Goal: Information Seeking & Learning: Learn about a topic

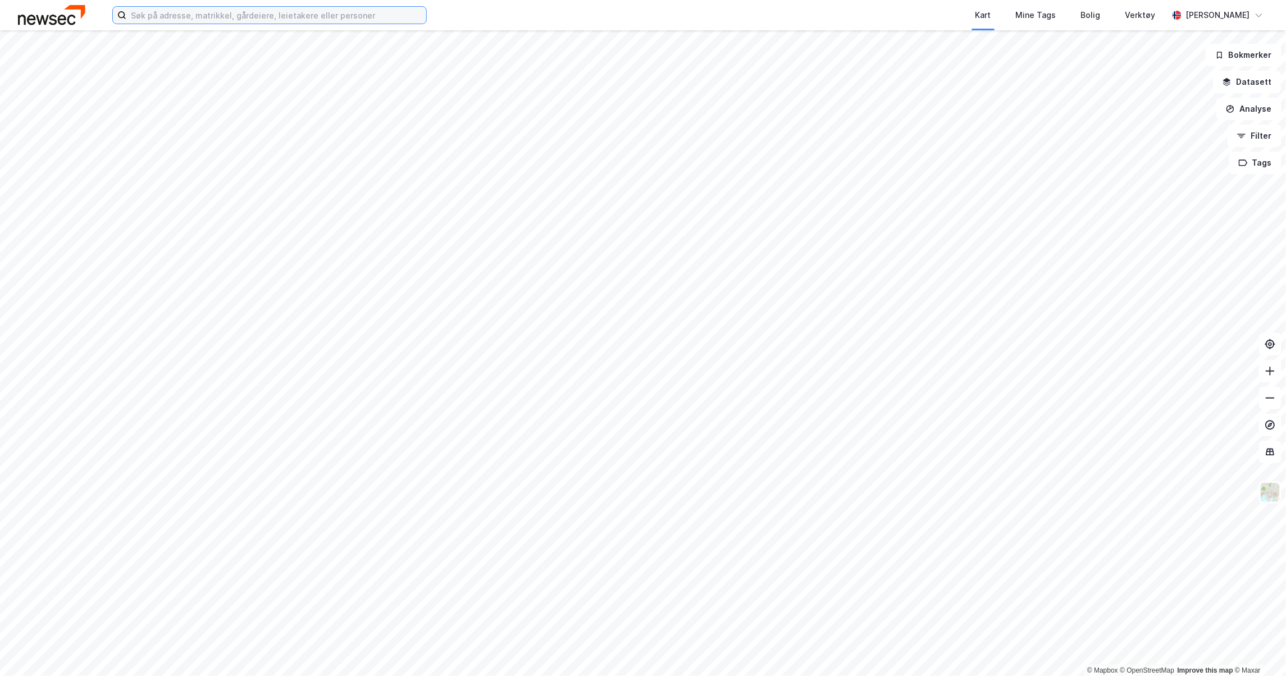
click at [142, 18] on input at bounding box center [276, 15] width 300 height 17
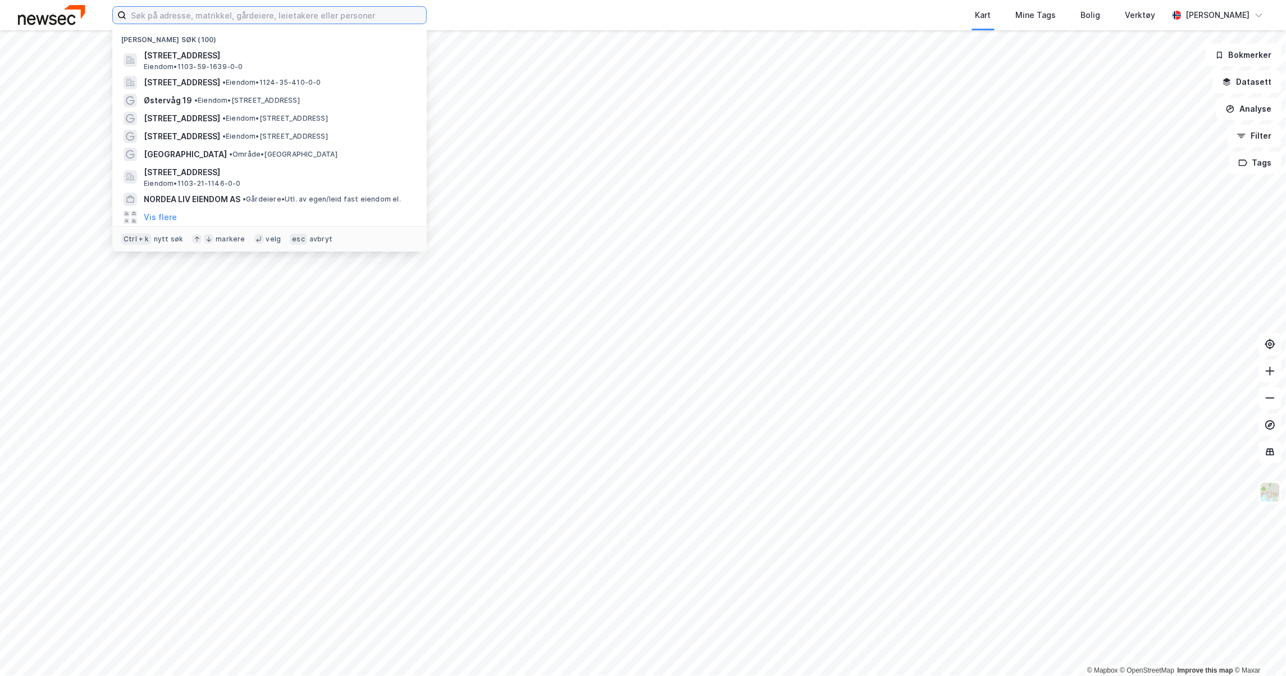
paste input "Kleivbakken 9"
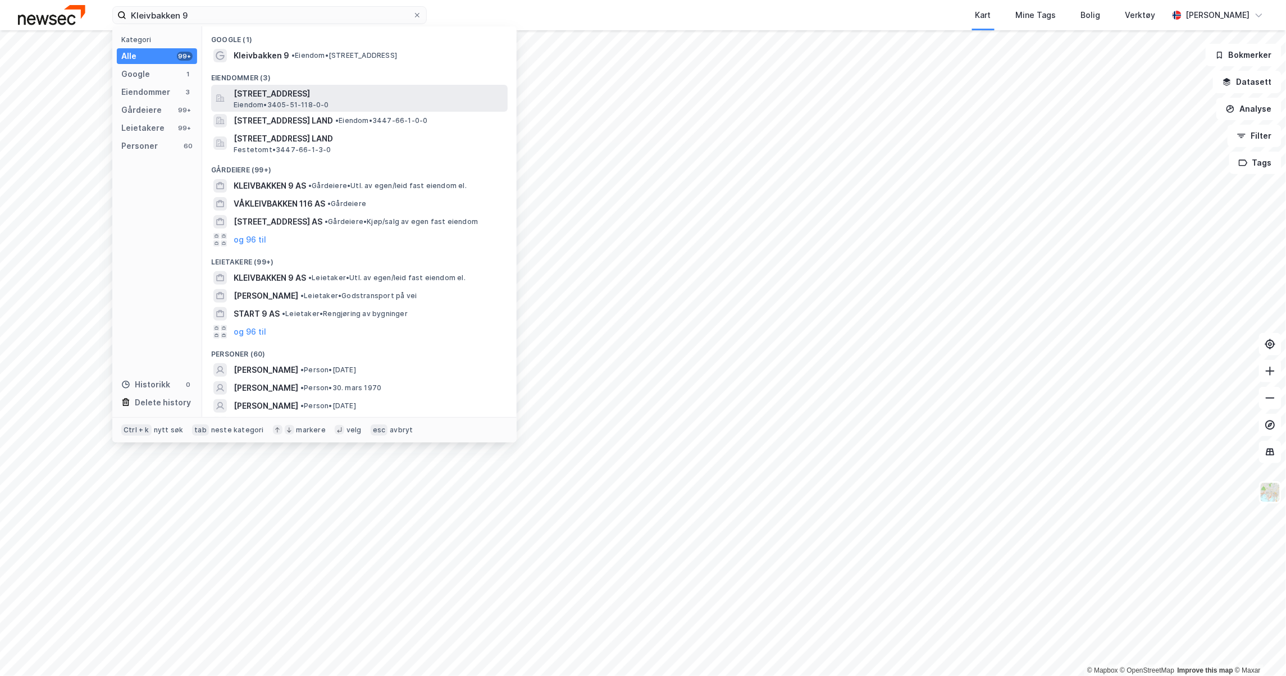
click at [244, 91] on span "[STREET_ADDRESS]" at bounding box center [369, 93] width 270 height 13
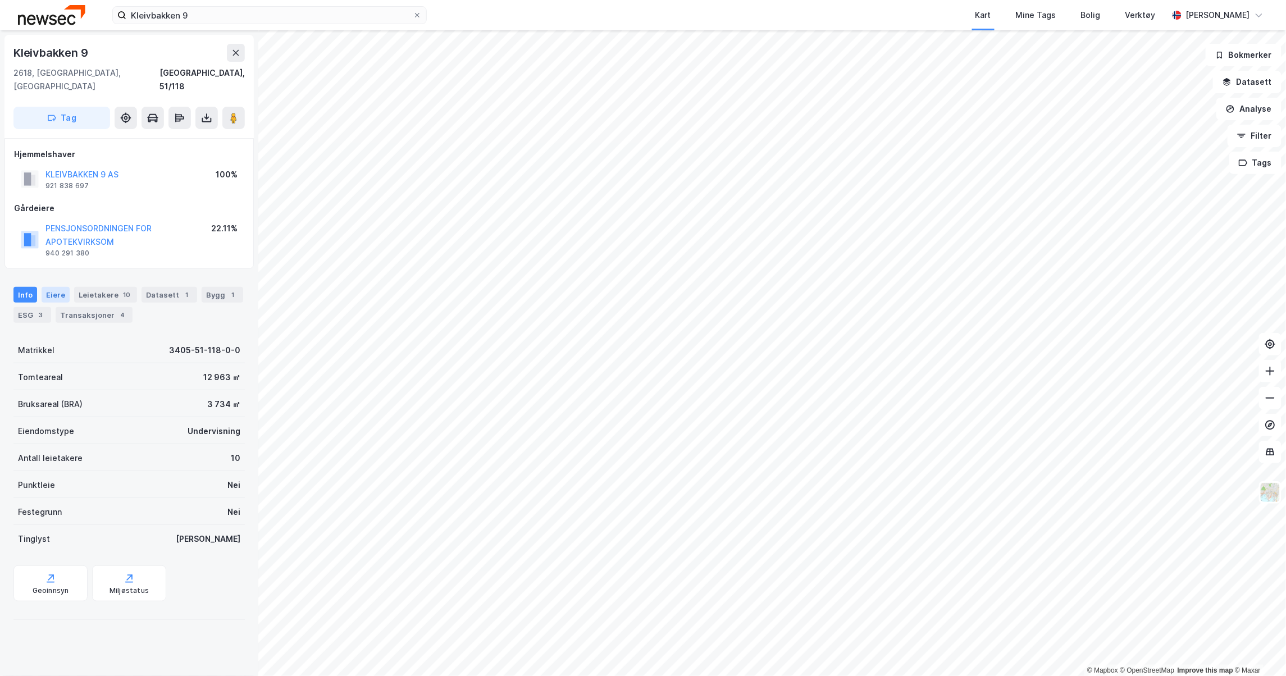
click at [64, 287] on div "Eiere" at bounding box center [56, 295] width 28 height 16
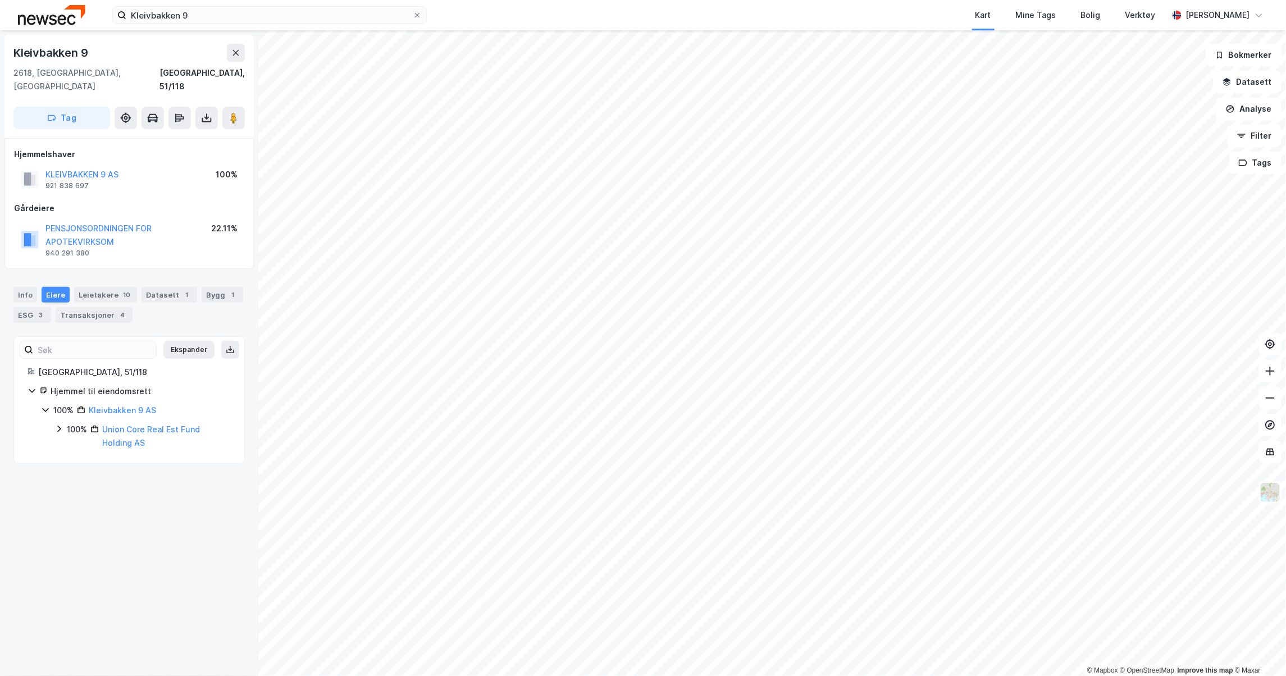
click at [55, 425] on icon at bounding box center [58, 429] width 9 height 9
click at [39, 398] on div "Hjemmel til eiendomsrett 100% Kleivbakken 9 AS 100% Union Core Real Est Fund Ho…" at bounding box center [129, 434] width 203 height 98
click at [45, 406] on icon at bounding box center [45, 410] width 9 height 9
click at [51, 307] on div "ESG 3" at bounding box center [32, 315] width 38 height 16
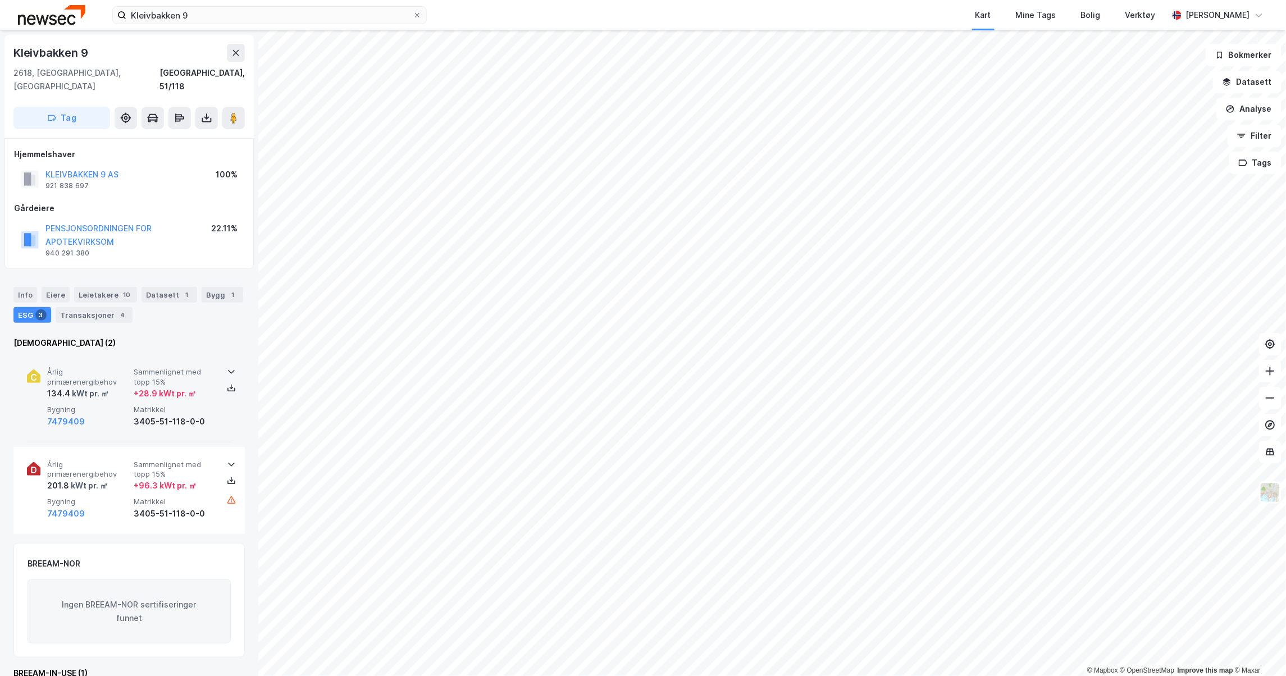
scroll to position [54, 0]
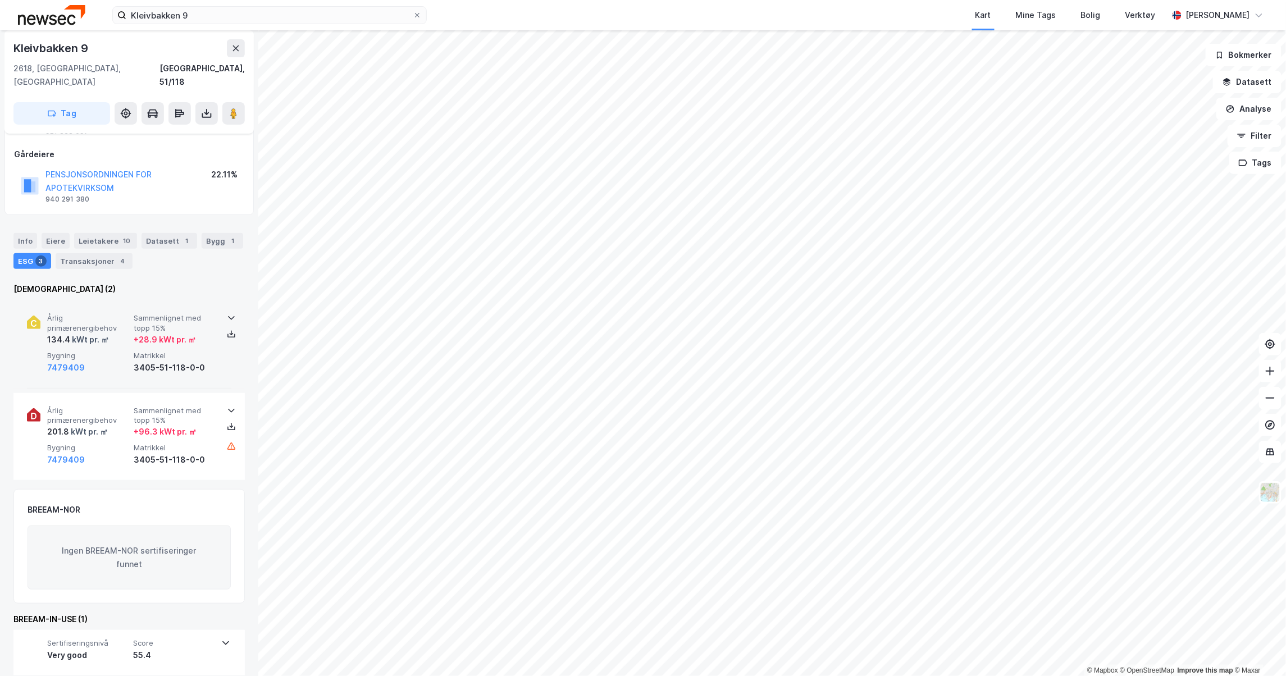
click at [235, 313] on div at bounding box center [231, 317] width 18 height 9
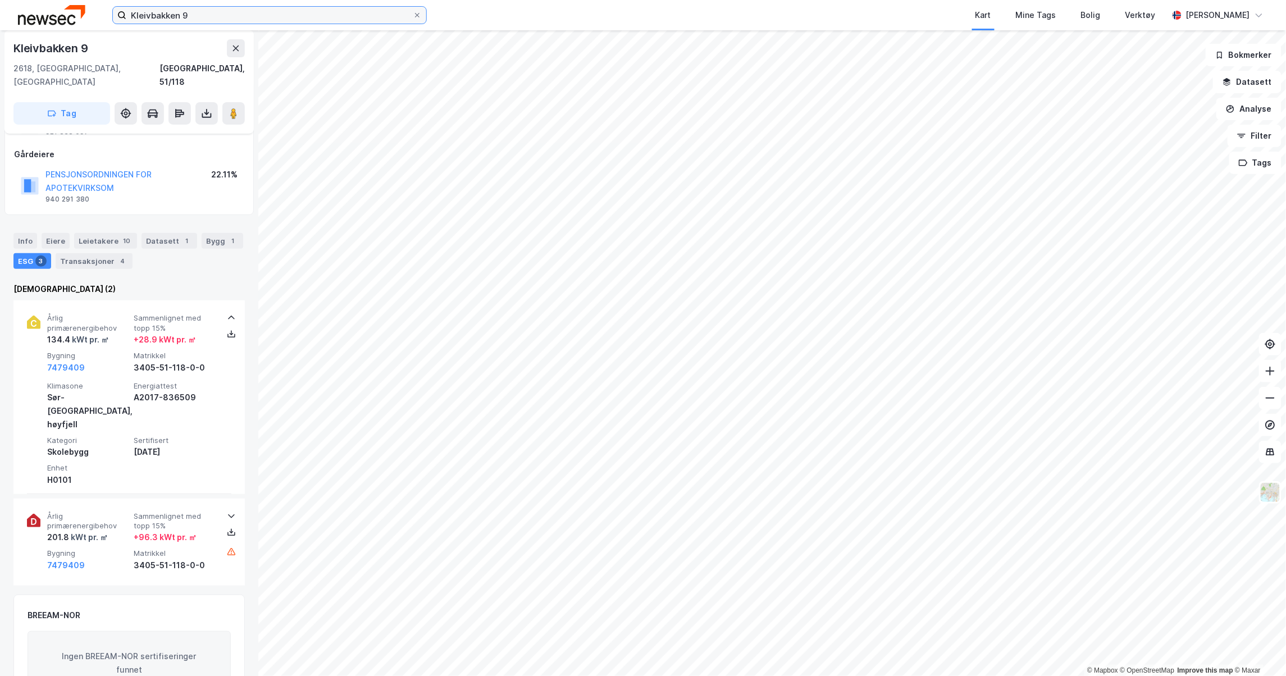
click at [182, 11] on input "Kleivbakken 9" at bounding box center [269, 15] width 286 height 17
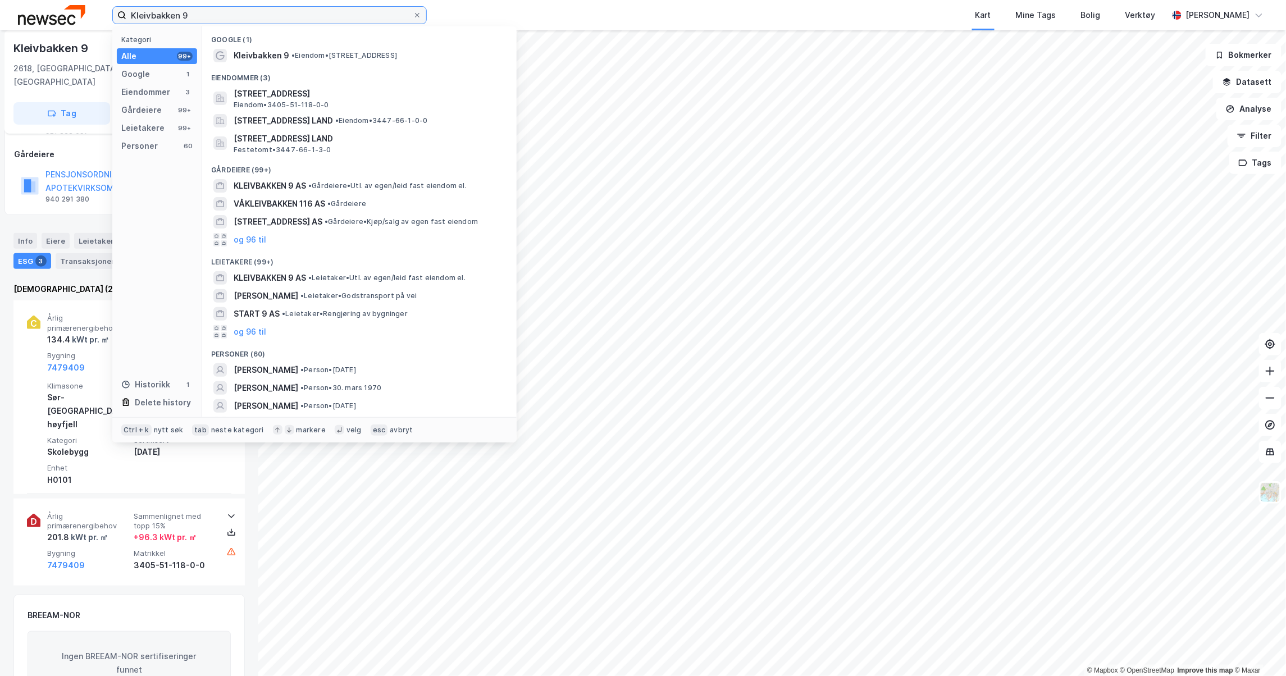
drag, startPoint x: 236, startPoint y: 12, endPoint x: -9, endPoint y: -10, distance: 245.9
click at [0, 0] on html "Kleivbakken 9 Kategori Alle 99+ Google 1 Eiendommer 3 Gårdeiere 99+ Leietakere …" at bounding box center [643, 338] width 1286 height 676
paste input "NREP Logicenters"
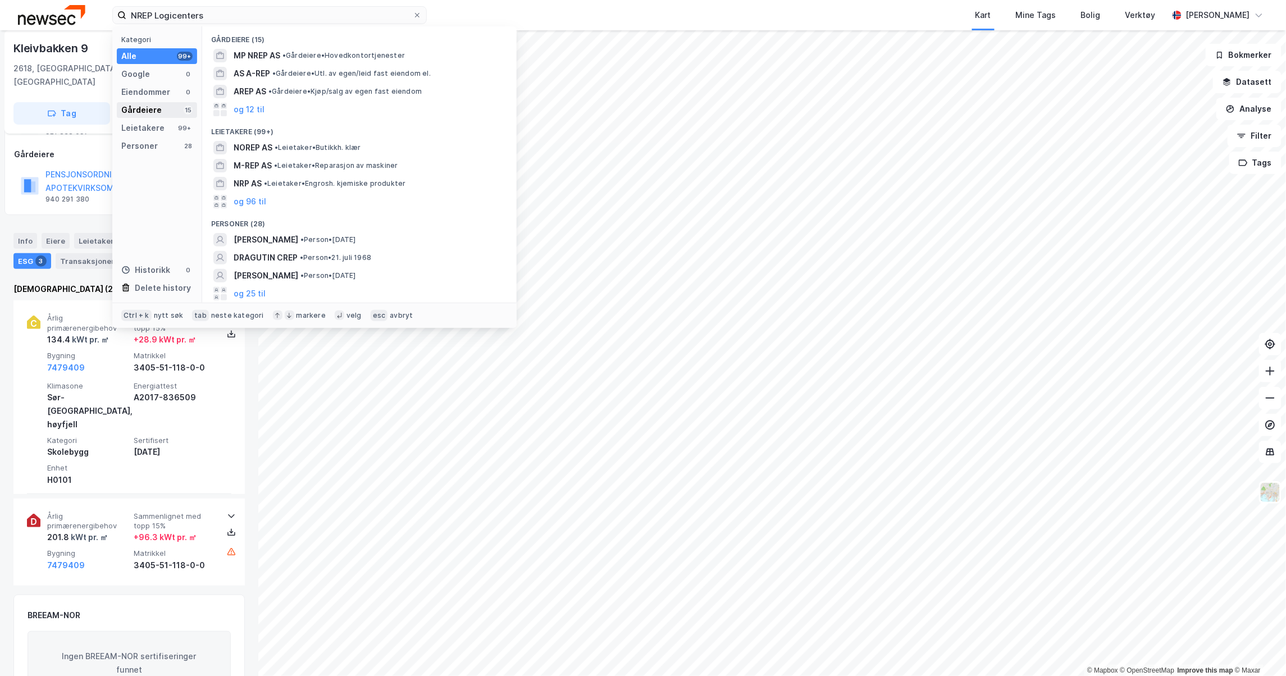
click at [147, 107] on div "Gårdeiere" at bounding box center [141, 109] width 40 height 13
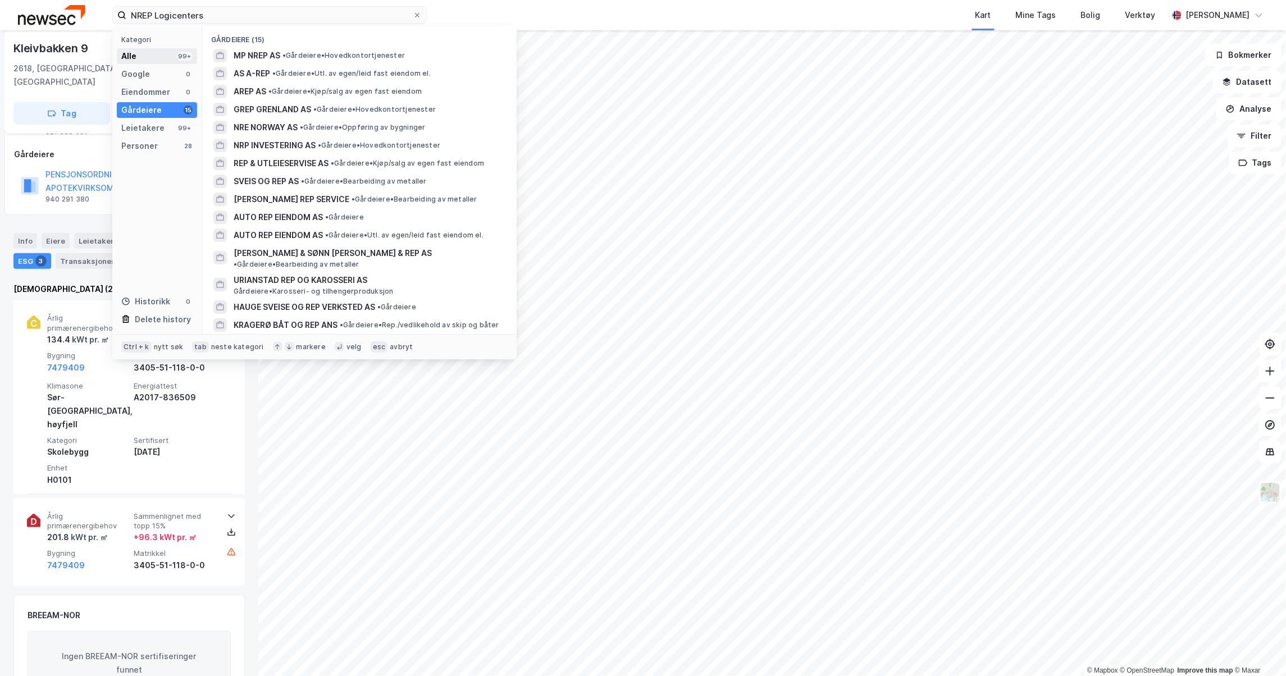
click at [156, 49] on div "Alle 99+" at bounding box center [157, 56] width 80 height 16
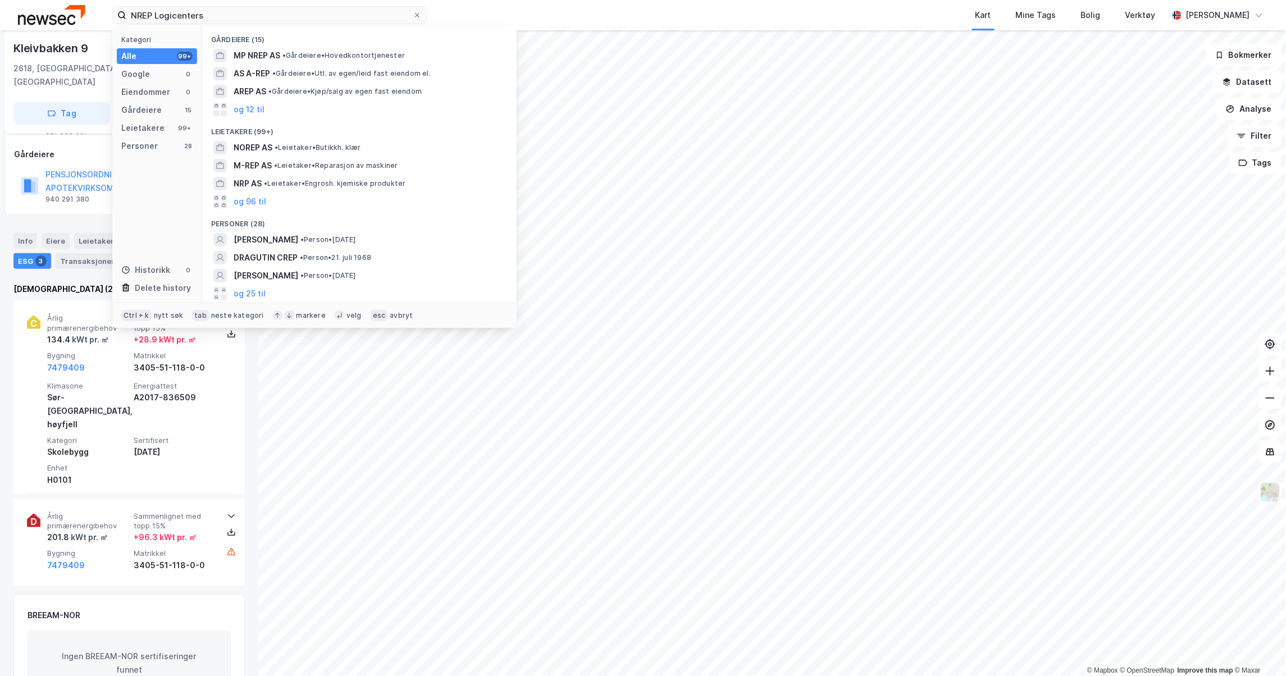
click at [165, 101] on div "Kategori Alle 99+ Google 0 Eiendommer 0 Gårdeiere 15 Leietakere 99+ Personer 28…" at bounding box center [157, 164] width 90 height 276
click at [158, 108] on div "Gårdeiere" at bounding box center [141, 109] width 40 height 13
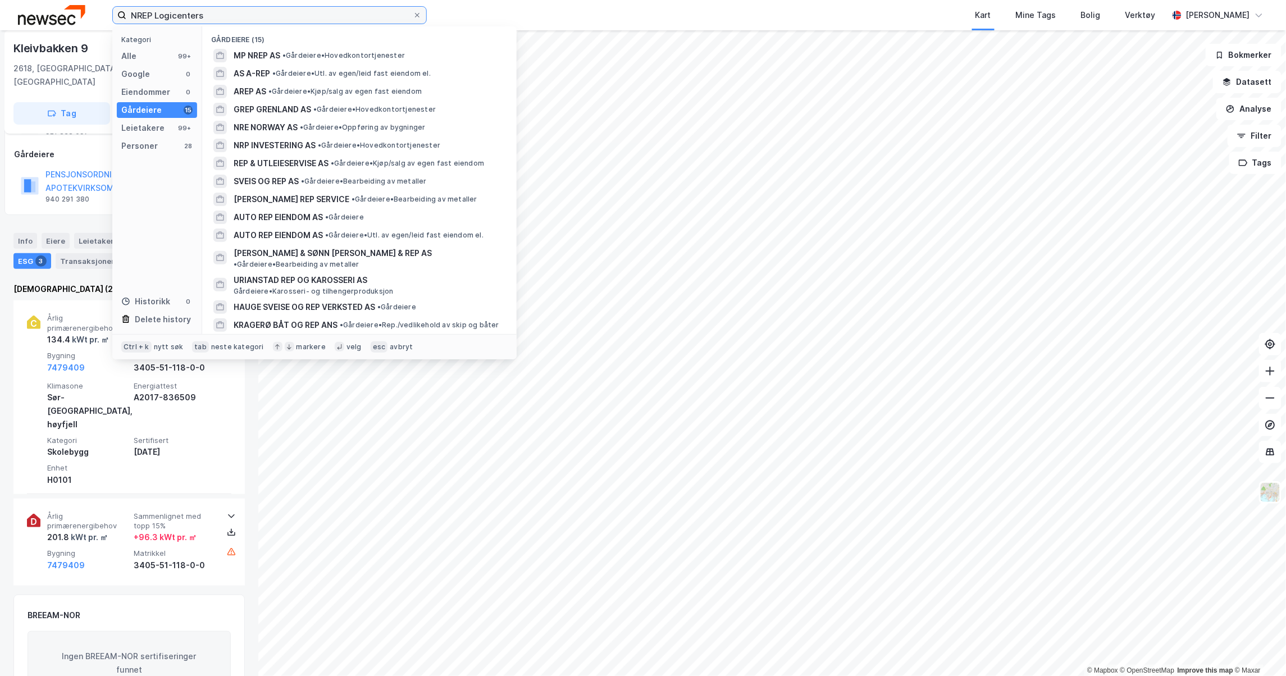
drag, startPoint x: 156, startPoint y: 15, endPoint x: 276, endPoint y: 28, distance: 120.9
click at [276, 24] on div "NREP Logicenters Kategori Alle 99+ Google 0 Eiendommer 0 Gårdeiere 15 Leietaker…" at bounding box center [269, 15] width 315 height 18
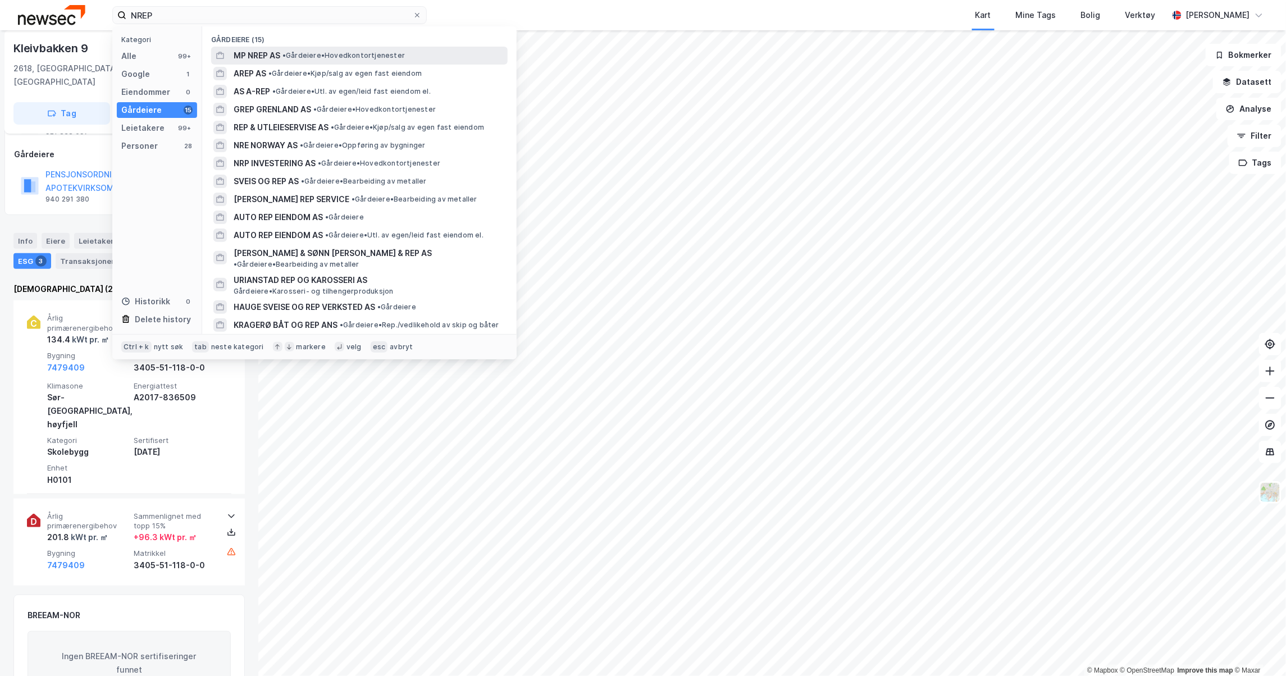
click at [260, 55] on span "MP NREP AS" at bounding box center [257, 55] width 47 height 13
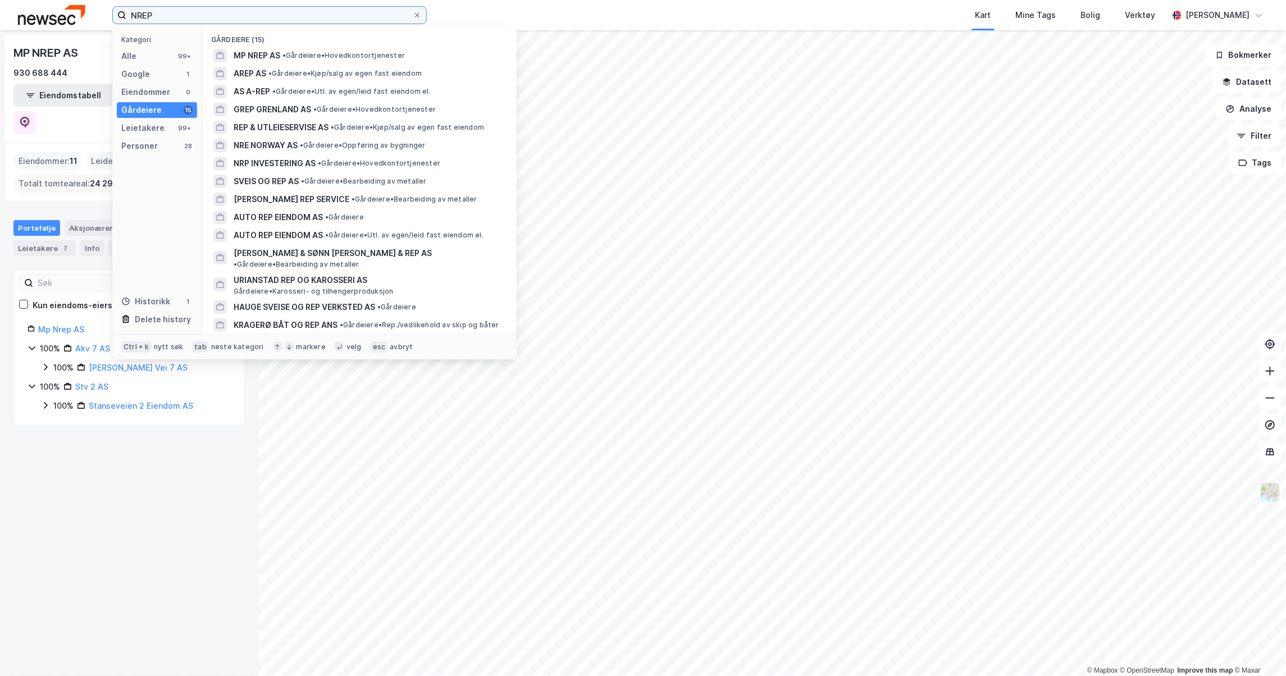
drag, startPoint x: 200, startPoint y: 12, endPoint x: 21, endPoint y: -2, distance: 179.7
click at [21, 0] on html "NREP Kategori Alle 99+ Google 1 Eiendommer 0 Gårdeiere 15 Leietakere 99+ Person…" at bounding box center [643, 338] width 1286 height 676
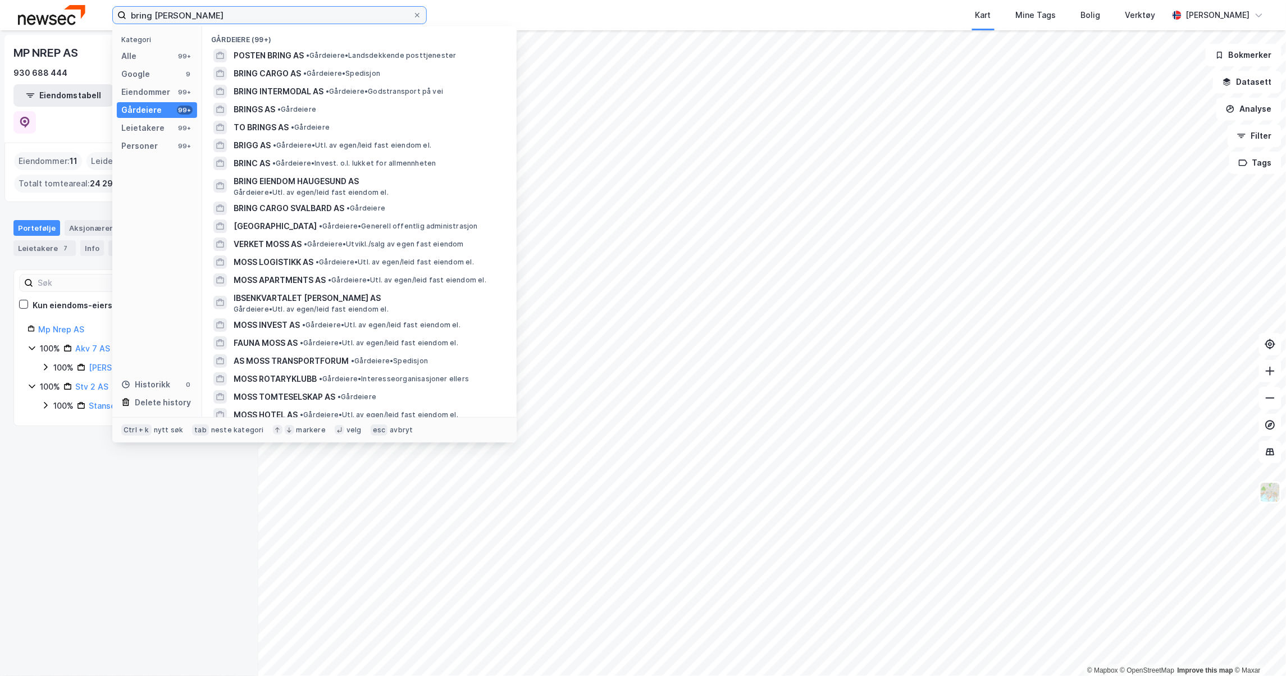
drag, startPoint x: 223, startPoint y: 19, endPoint x: -80, endPoint y: -54, distance: 311.4
click at [0, 0] on html "bring moss Kategori Alle 99+ Google 9 Eiendommer 99+ Gårdeiere 99+ Leietakere 9…" at bounding box center [643, 338] width 1286 height 676
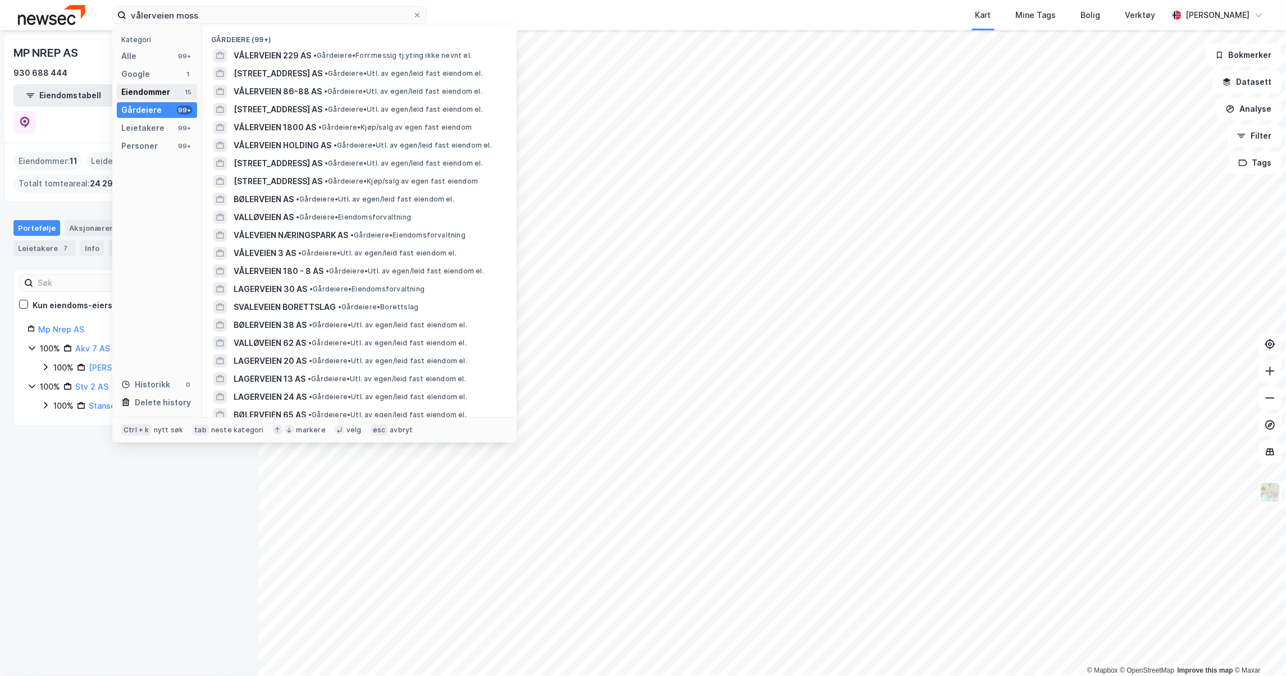
click at [167, 87] on div "Eiendommer" at bounding box center [145, 91] width 49 height 13
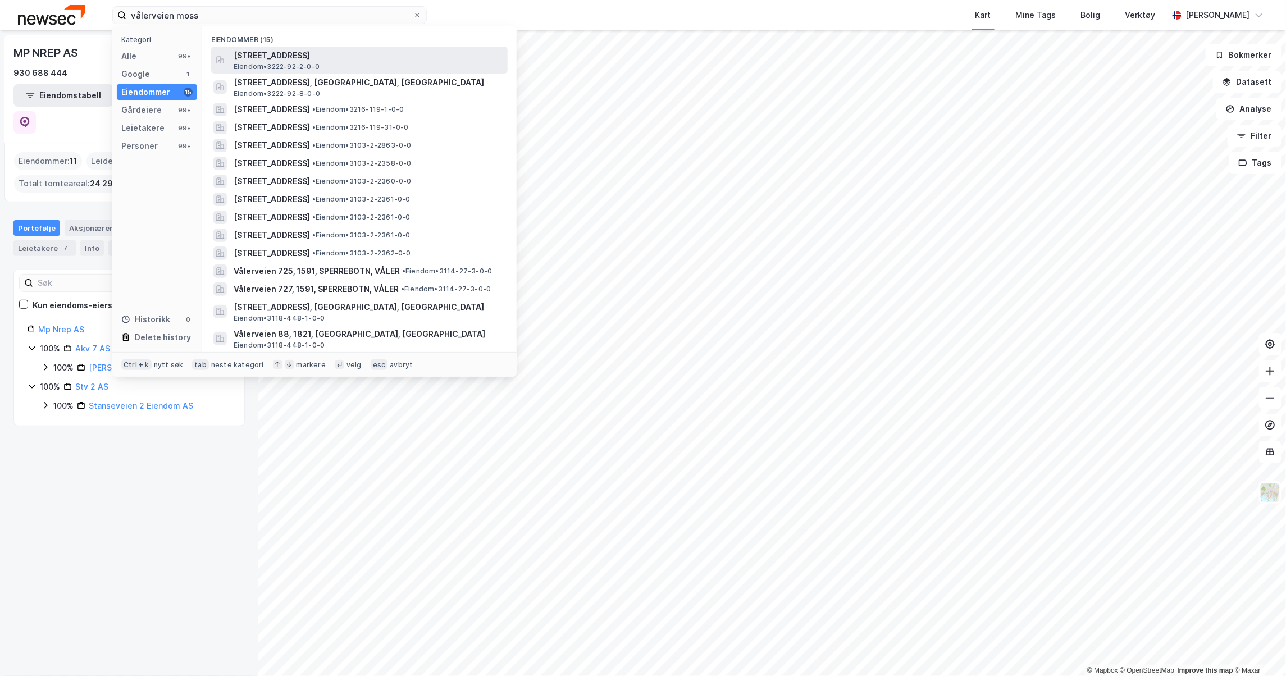
click at [467, 65] on div "[STREET_ADDRESS] Eiendom • 3222-92-2-0-0" at bounding box center [370, 60] width 272 height 22
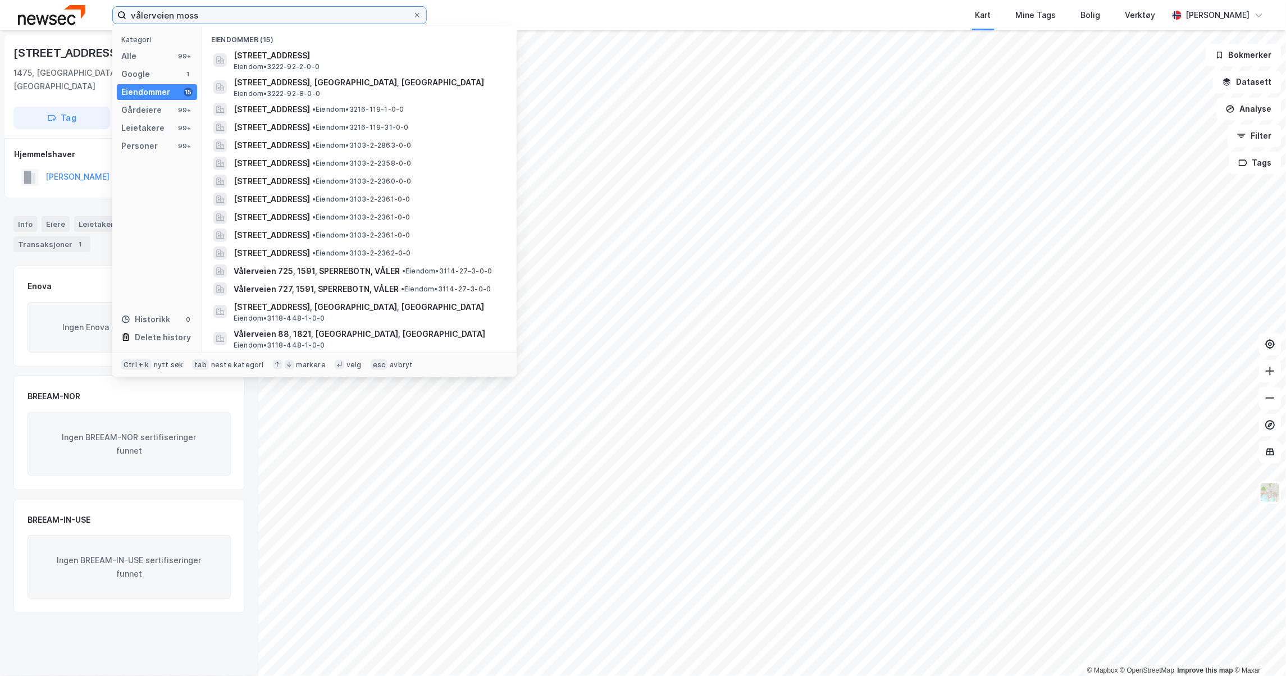
click at [216, 14] on input "vålerveien moss" at bounding box center [269, 15] width 286 height 17
click at [396, 147] on span "• Eiendom • 3103-2-2863-0-0" at bounding box center [361, 145] width 99 height 9
drag, startPoint x: 256, startPoint y: 19, endPoint x: -76, endPoint y: -42, distance: 337.5
click at [0, 0] on html "vålerveien moss Kategori Alle 99+ Google 1 Eiendommer 15 Gårdeiere 99+ Leietake…" at bounding box center [643, 338] width 1286 height 676
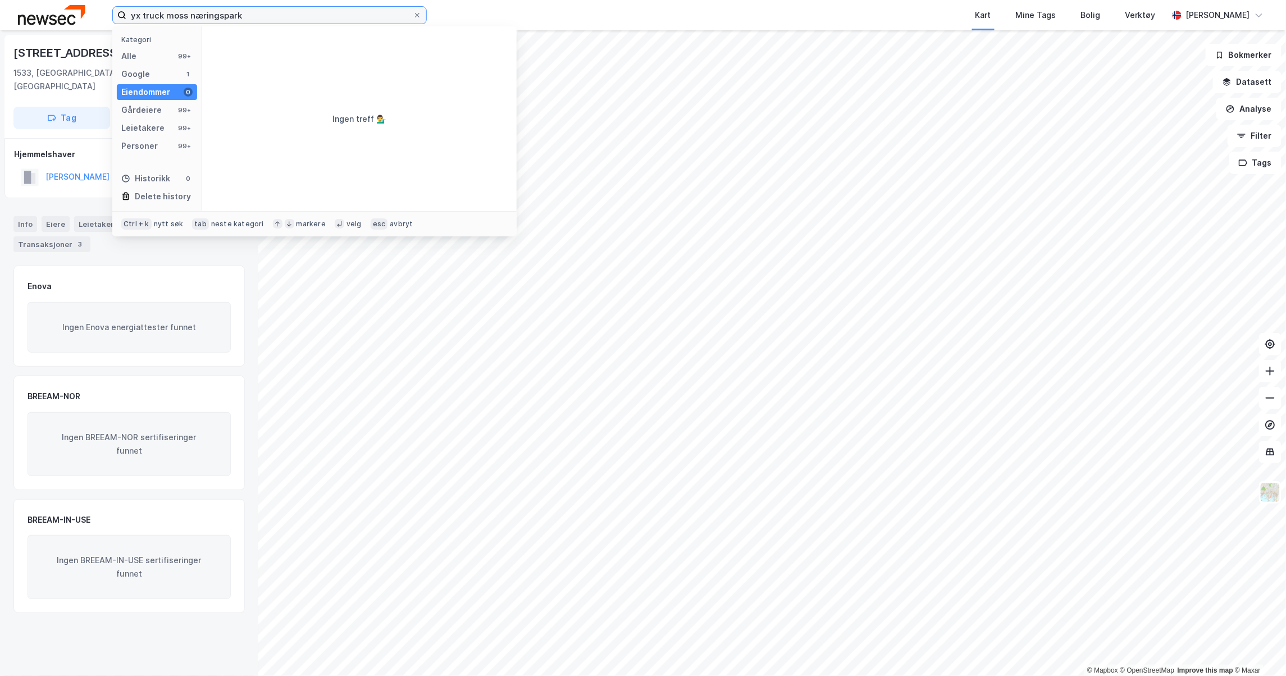
drag, startPoint x: 244, startPoint y: 16, endPoint x: -4, endPoint y: 10, distance: 247.8
click at [0, 10] on html "yx truck moss næringspark Kategori Alle 99+ Google 1 Eiendommer 0 Gårdeiere 99+…" at bounding box center [643, 338] width 1286 height 676
type input "yx truck moss næringspark"
click at [267, 12] on input "yx truck moss næringspark" at bounding box center [269, 15] width 286 height 17
drag, startPoint x: 263, startPoint y: 16, endPoint x: 97, endPoint y: -4, distance: 168.0
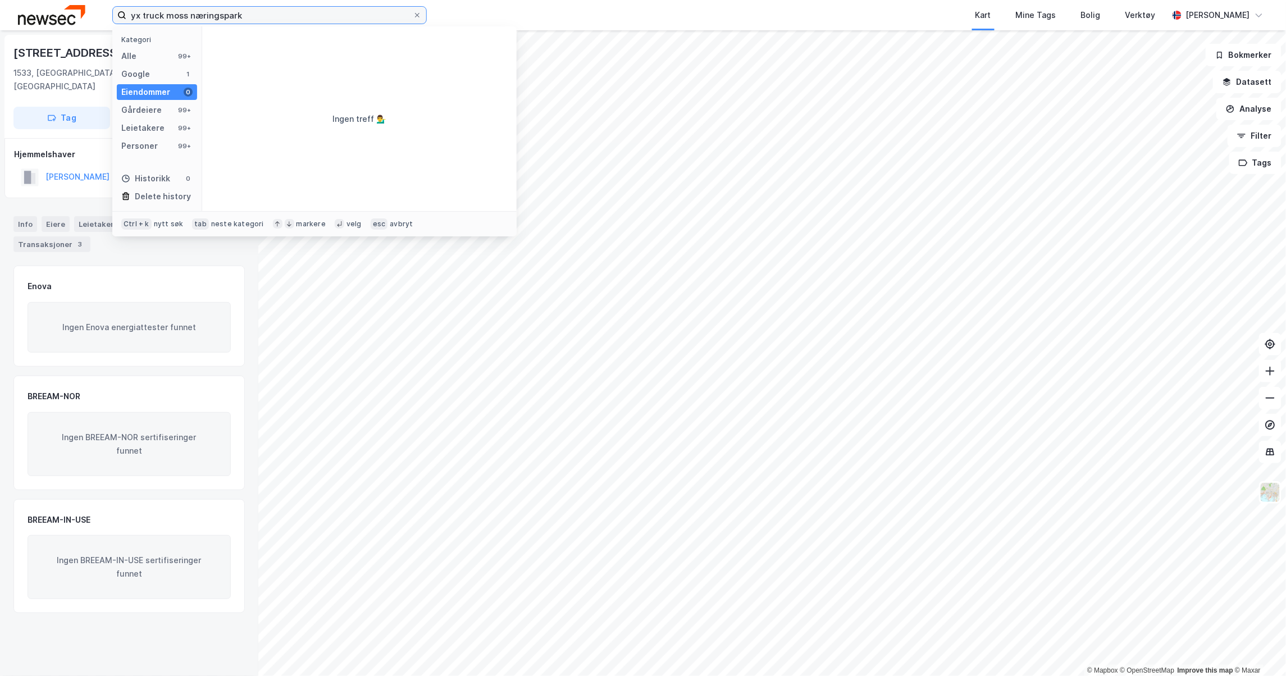
click at [97, 0] on html "yx truck moss næringspark Kategori Alle 99+ Google 1 Eiendommer 0 Gårdeiere 99+…" at bounding box center [643, 338] width 1286 height 676
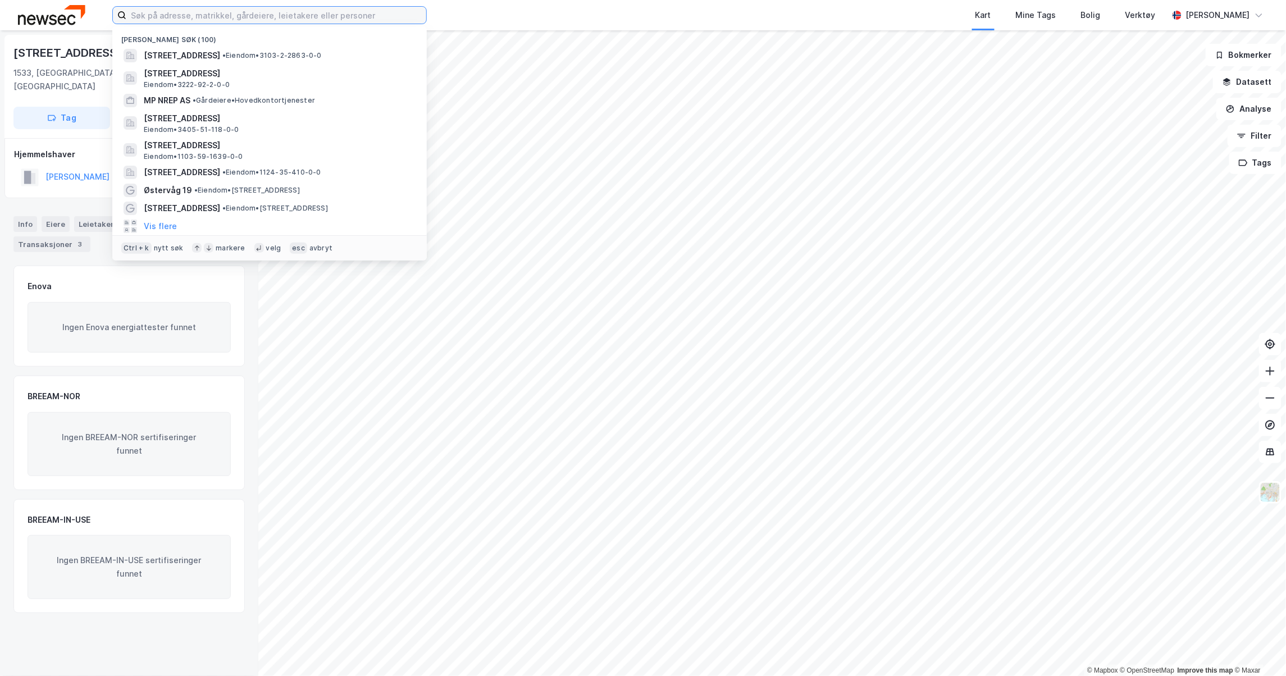
paste input "Vestre [STREET_ADDRESS]"
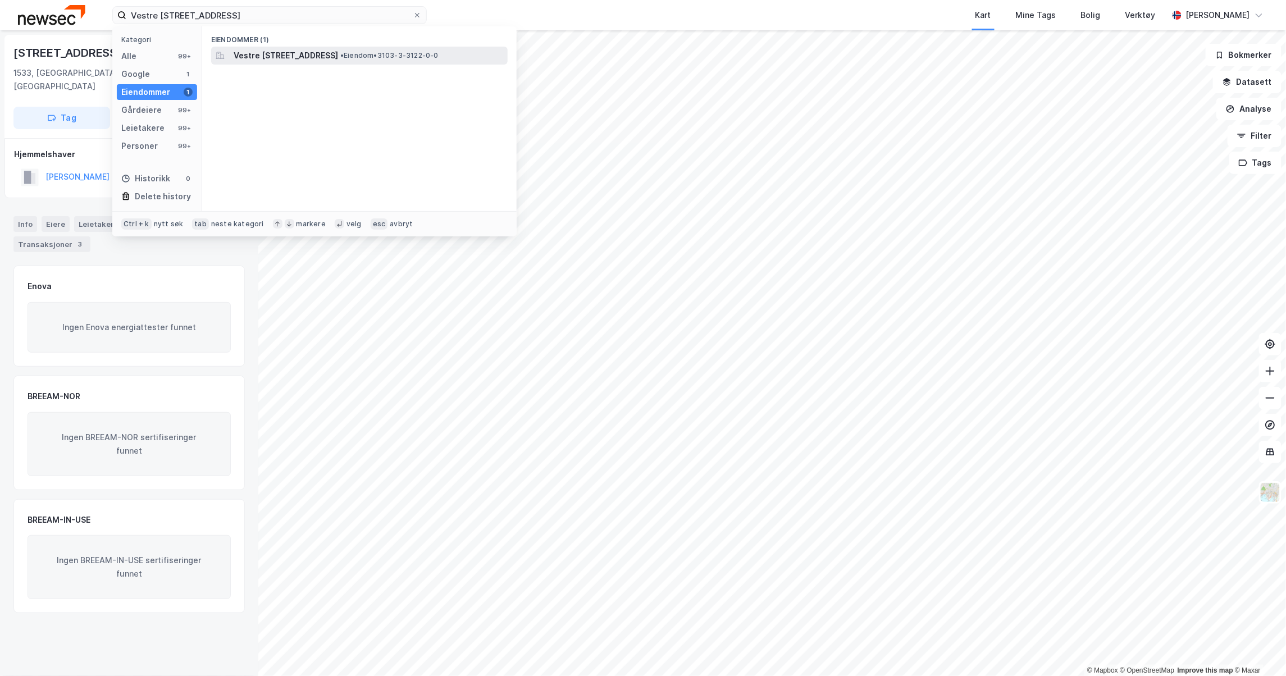
click at [290, 47] on div "Vestre [STREET_ADDRESS][PERSON_NAME] • Eiendom • 3103-3-3122-0-0" at bounding box center [359, 56] width 297 height 18
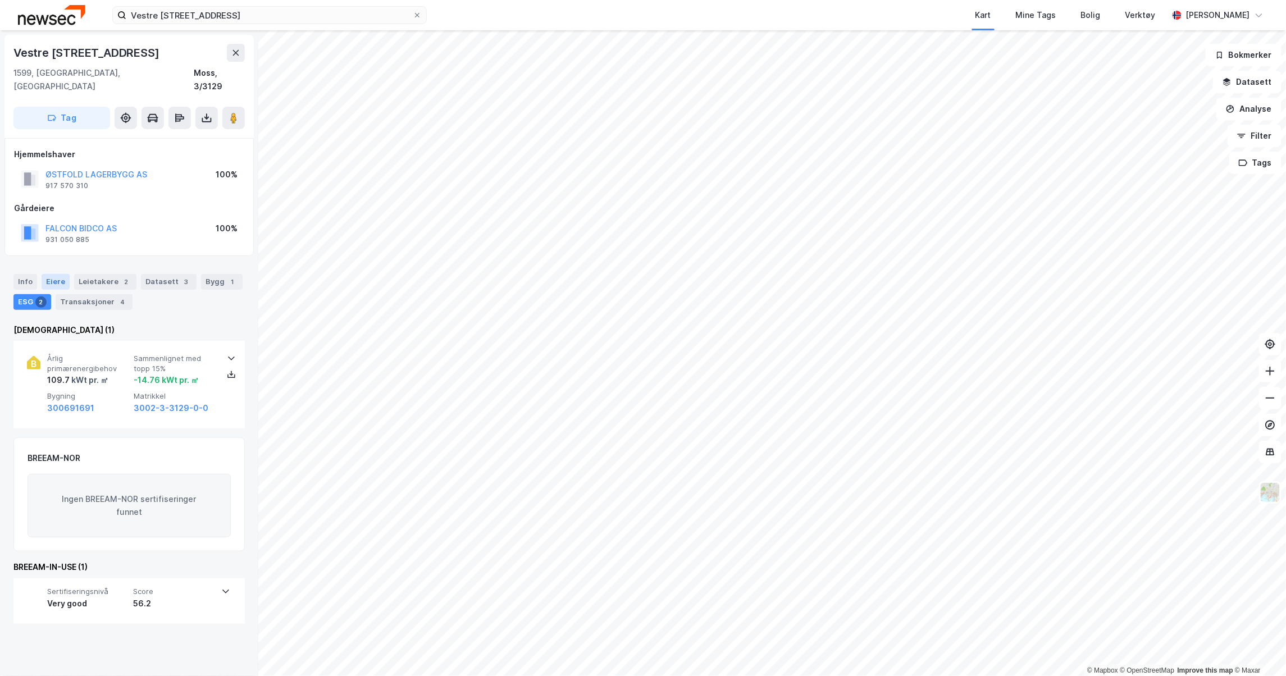
click at [59, 274] on div "Eiere" at bounding box center [56, 282] width 28 height 16
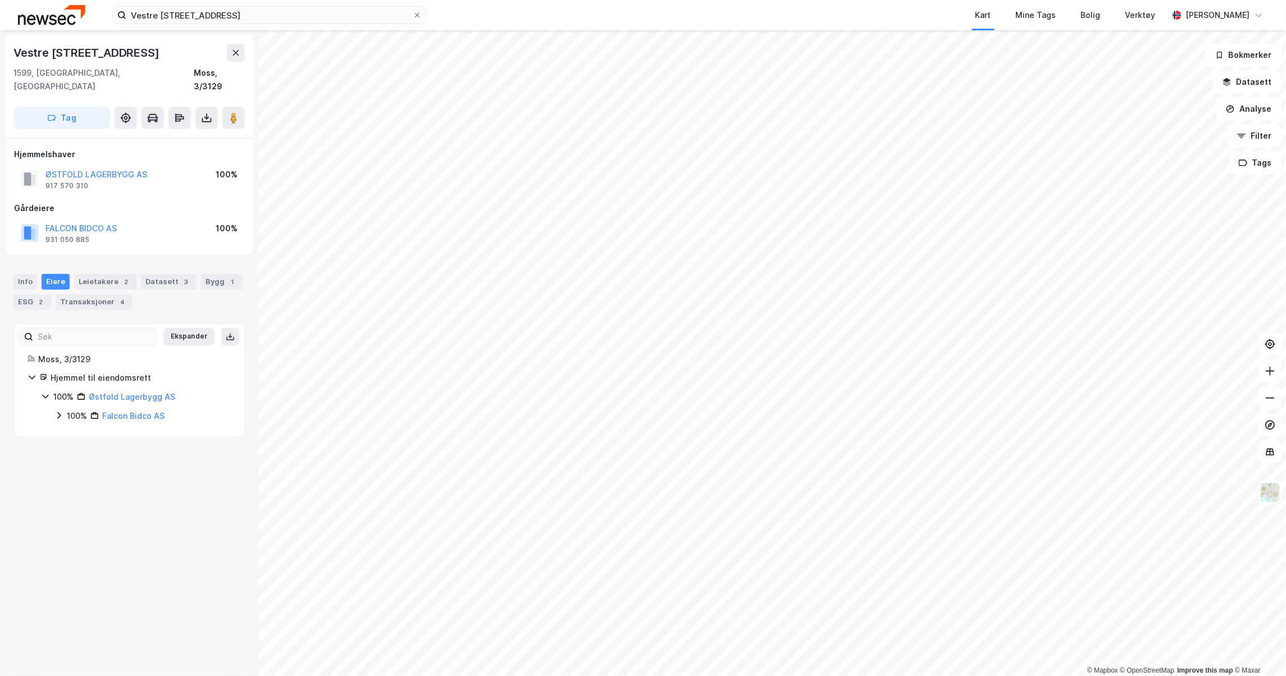
click at [57, 411] on icon at bounding box center [58, 415] width 9 height 9
click at [231, 112] on image at bounding box center [233, 117] width 7 height 11
drag, startPoint x: 117, startPoint y: 214, endPoint x: 40, endPoint y: 206, distance: 77.4
click at [40, 220] on div "FALCON BIDCO AS 931 050 885 100%" at bounding box center [129, 233] width 230 height 27
drag, startPoint x: 156, startPoint y: 163, endPoint x: 39, endPoint y: 160, distance: 116.9
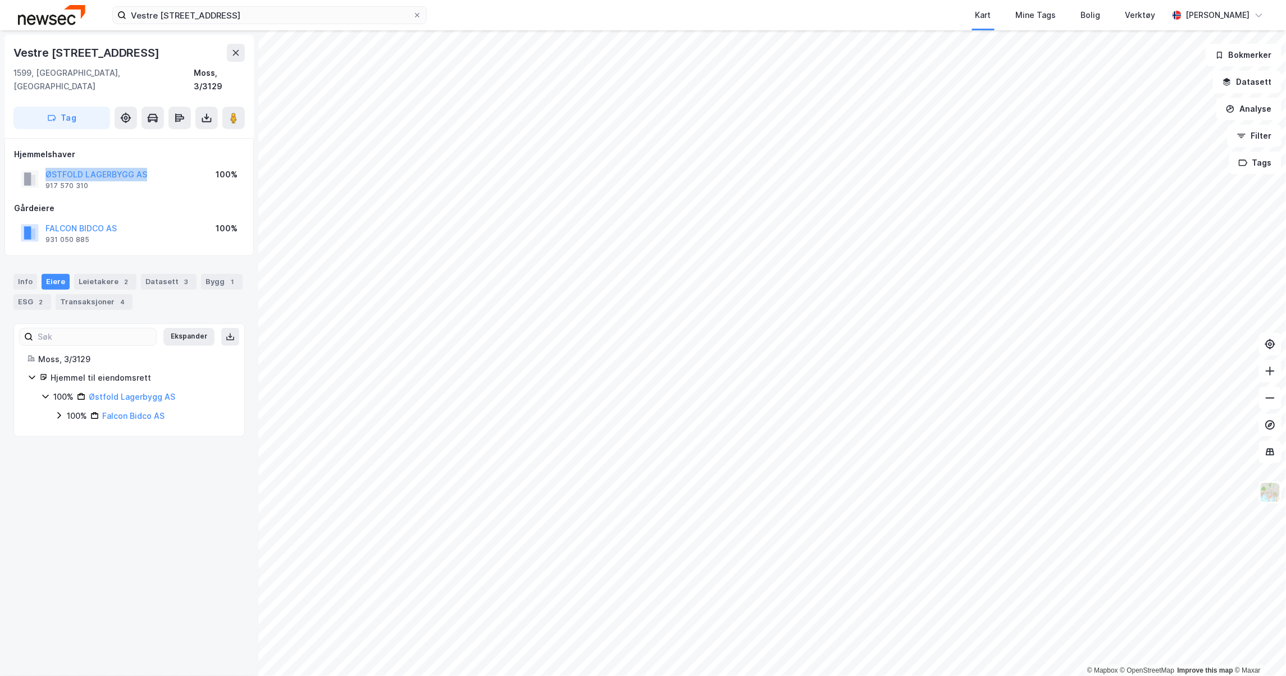
click at [39, 166] on div "ØSTFOLD LAGERBYGG AS 917 570 310 100%" at bounding box center [129, 179] width 230 height 27
copy button "ØSTFOLD LAGERBYGG AS"
click at [83, 274] on div "Leietakere 2" at bounding box center [105, 282] width 62 height 16
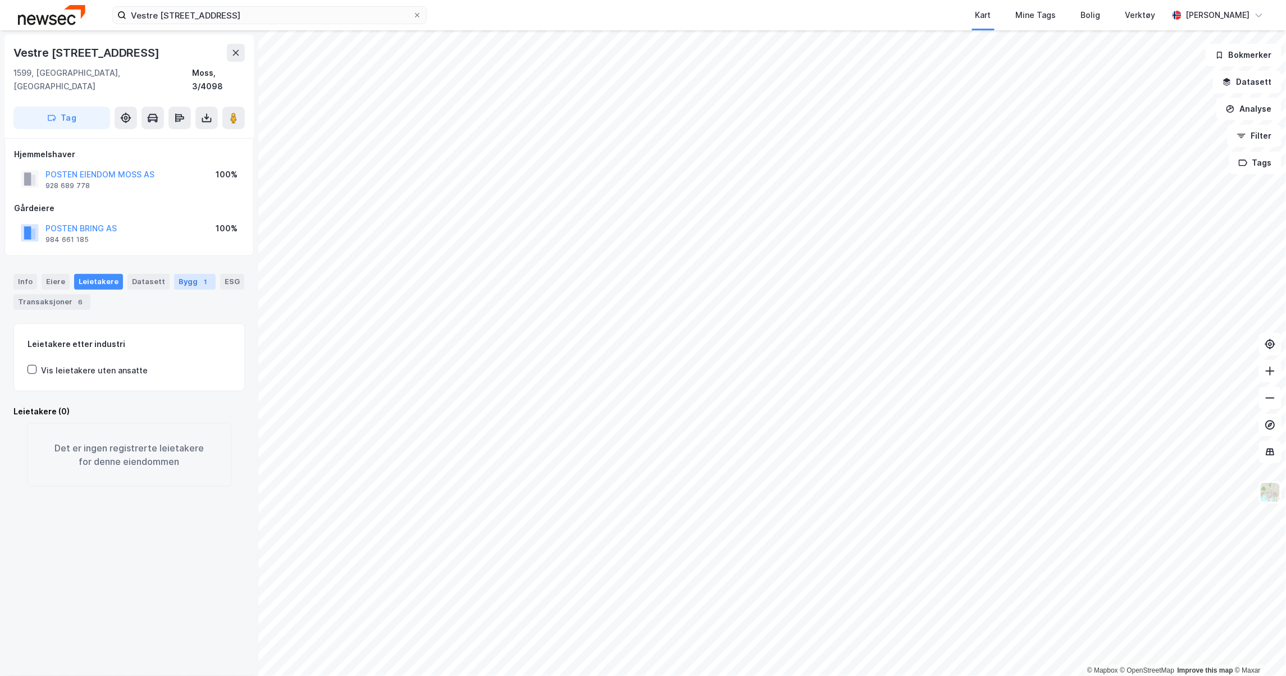
click at [191, 274] on div "Bygg 1" at bounding box center [195, 282] width 42 height 16
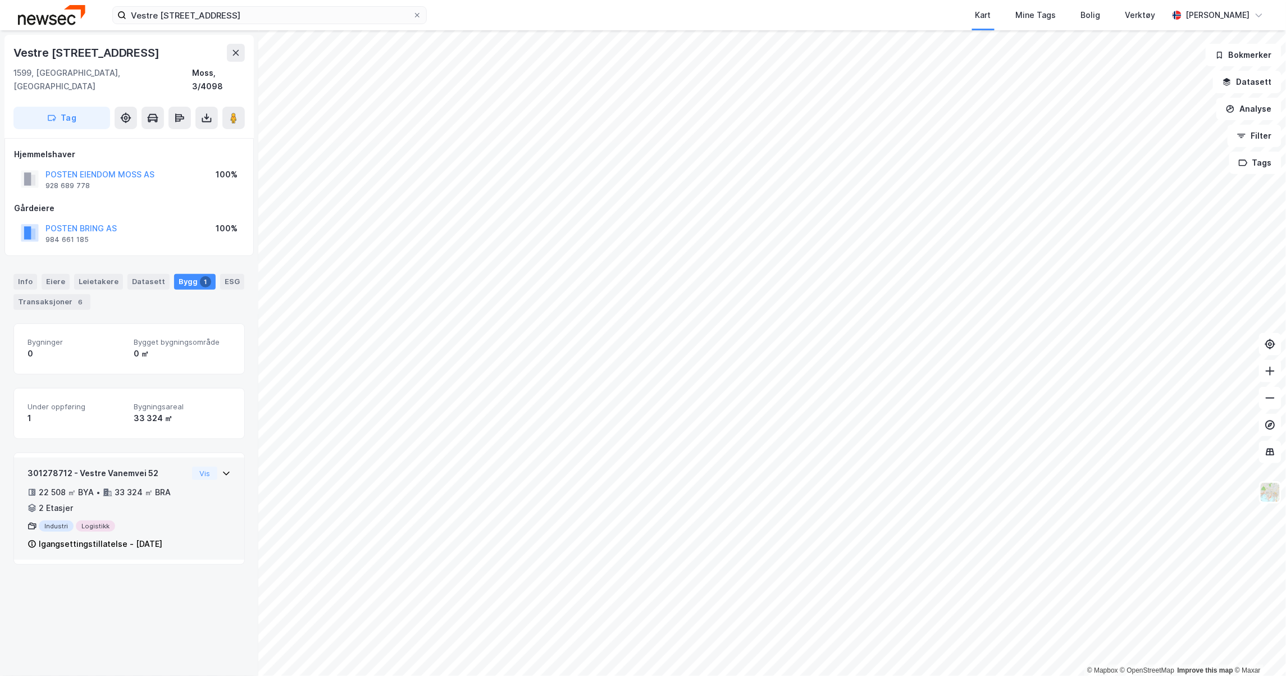
click at [219, 507] on div "301278712 - Vestre Vanemvei 52 22 508 ㎡ BYA • 33 324 ㎡ BRA • 2 Etasjer Industri…" at bounding box center [129, 513] width 203 height 93
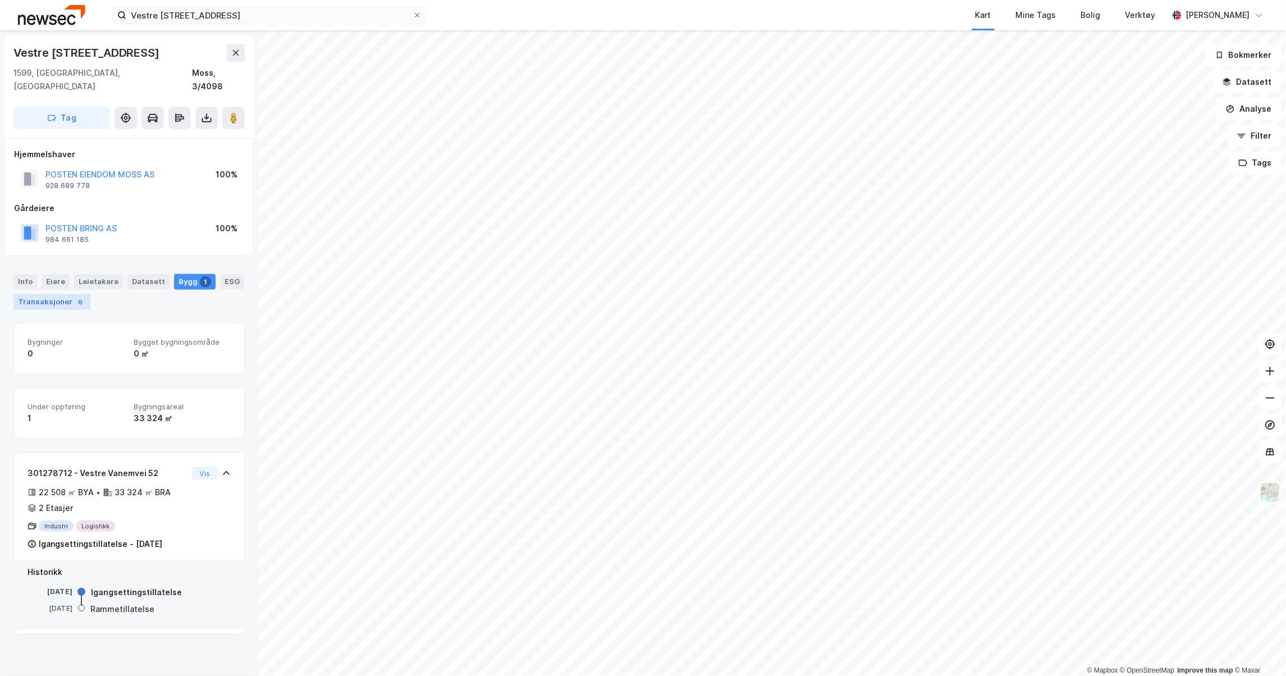
click at [76, 294] on div "Transaksjoner 6" at bounding box center [51, 302] width 77 height 16
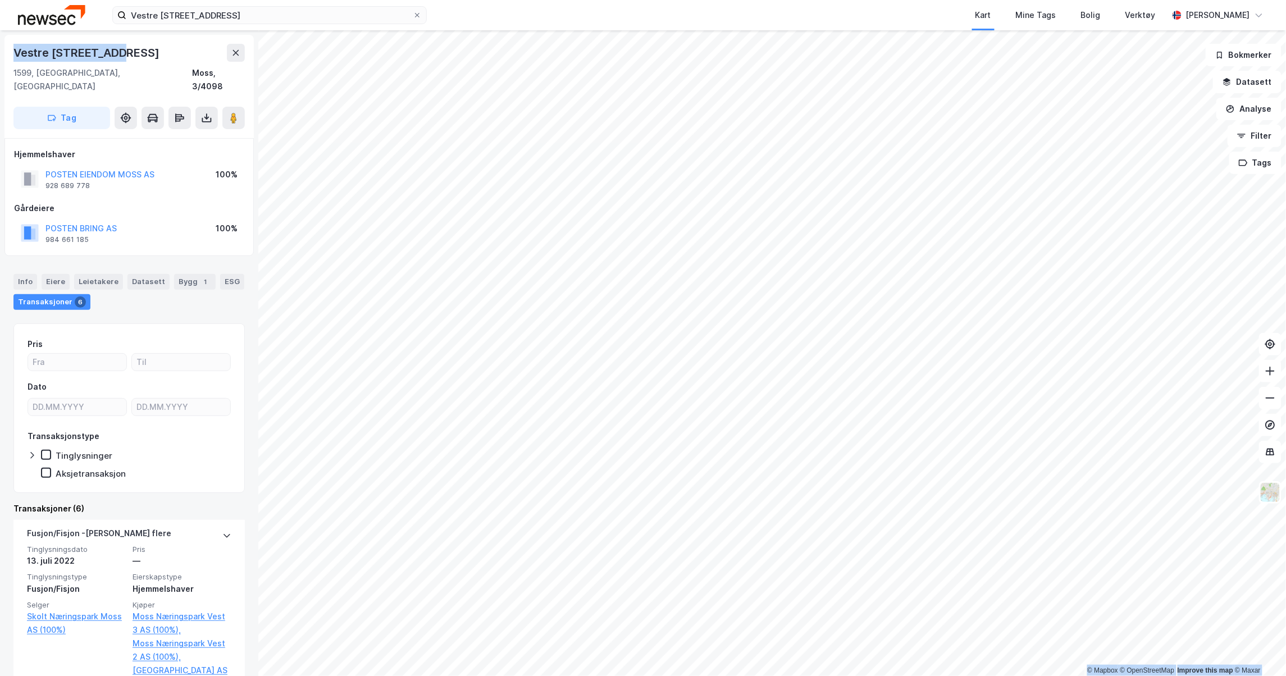
drag, startPoint x: 142, startPoint y: 48, endPoint x: -10, endPoint y: 58, distance: 152.0
click at [0, 58] on html "Vestre Vanemvei 22, 1599 Moss Kart Mine Tags Bolig Verktøy [PERSON_NAME] © Mapb…" at bounding box center [643, 338] width 1286 height 676
copy div "© Mapbox © OpenStreetMap Improve this map © [PERSON_NAME][STREET_ADDRESS]"
click at [26, 274] on div "Info" at bounding box center [25, 282] width 24 height 16
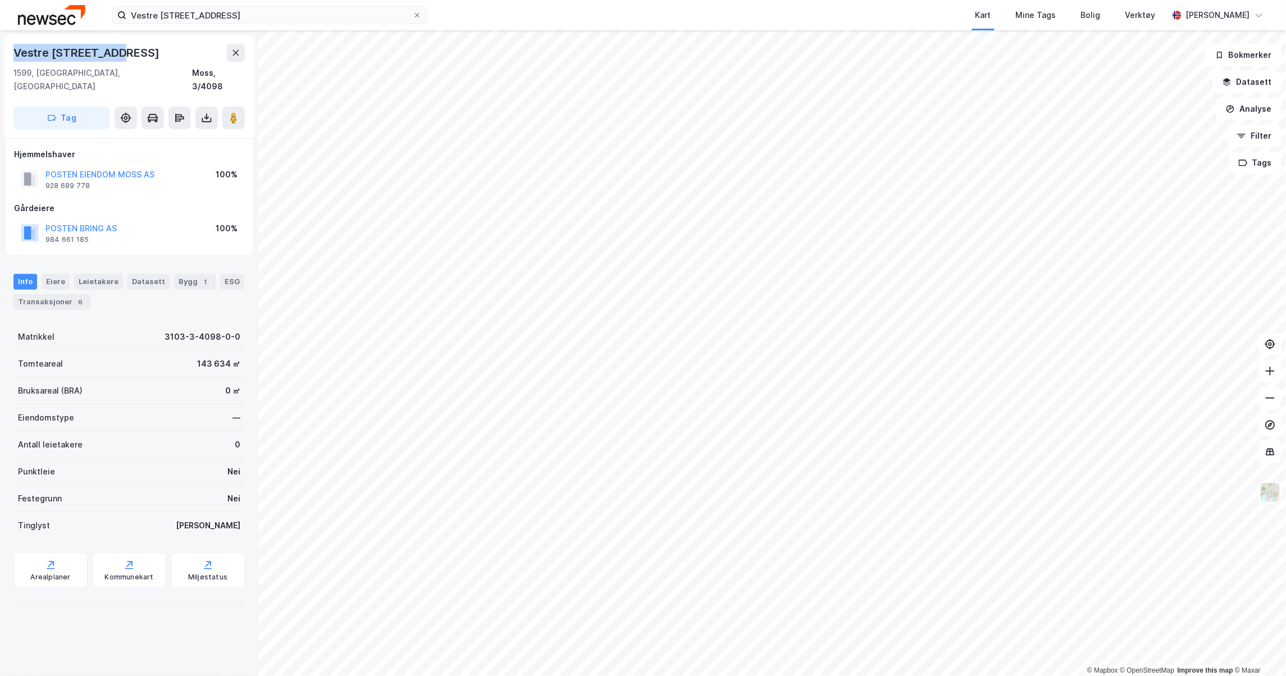
drag, startPoint x: 135, startPoint y: 52, endPoint x: 10, endPoint y: 53, distance: 125.3
click at [10, 53] on div "Vestre Vanemvei 52 1599, [GEOGRAPHIC_DATA], Østfold Moss, 3/4098 Tag" at bounding box center [128, 86] width 249 height 103
copy div "Vestre [STREET_ADDRESS]"
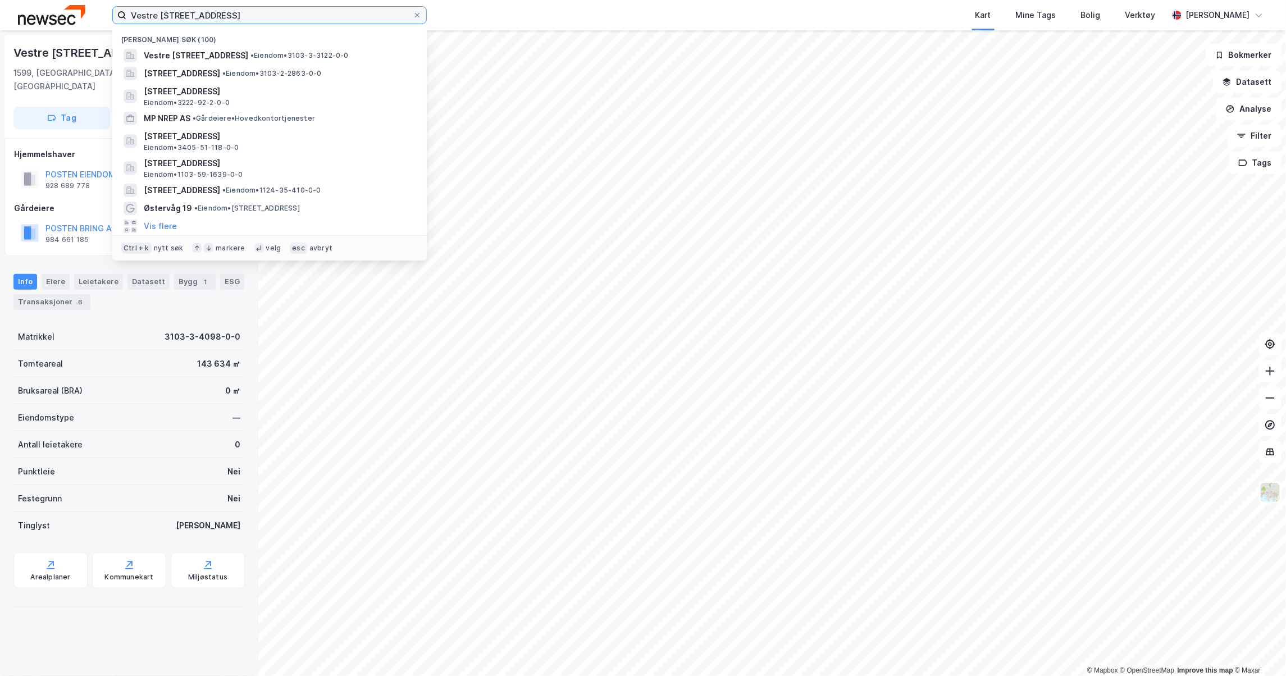
drag, startPoint x: 312, startPoint y: 21, endPoint x: 18, endPoint y: -7, distance: 295.7
click at [18, 0] on html "Vestre [STREET_ADDRESS], 1599 Moss Nylige søk (100) [STREET_ADDRESS] • Eiendom …" at bounding box center [643, 338] width 1286 height 676
paste input "[STREET_ADDRESS]"
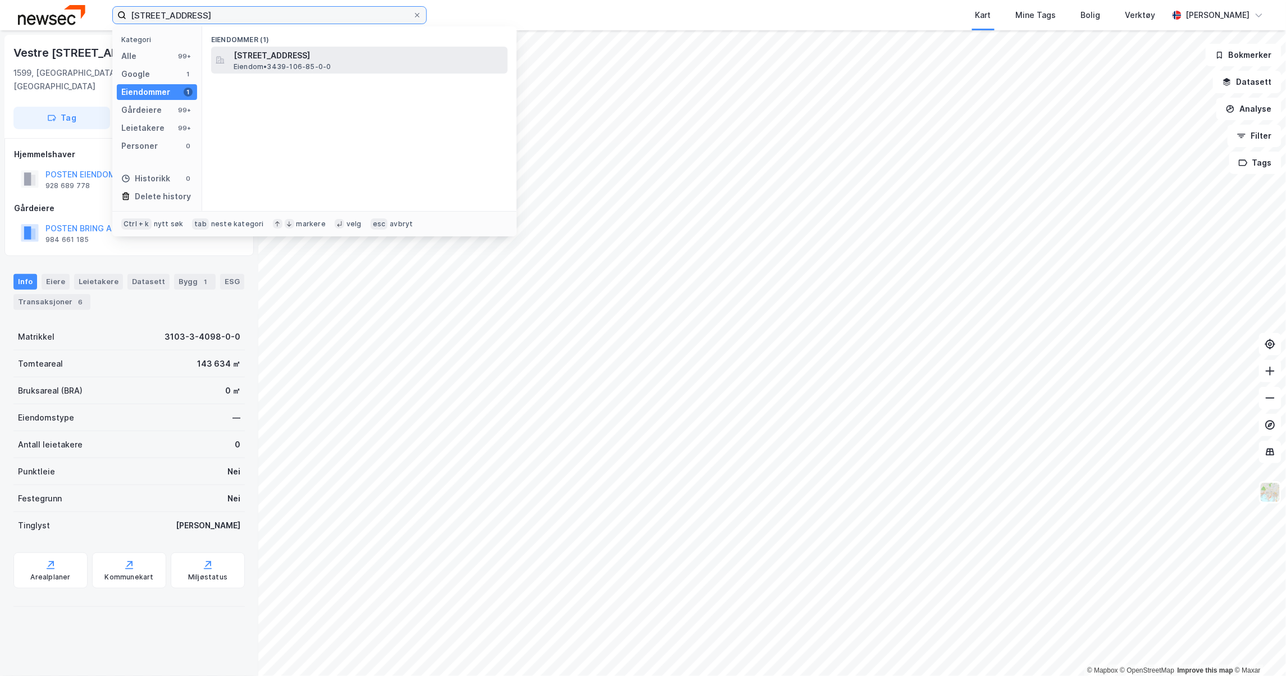
type input "[STREET_ADDRESS]"
click at [338, 71] on div "[STREET_ADDRESS] • 3439-106-85-0-0" at bounding box center [370, 60] width 272 height 22
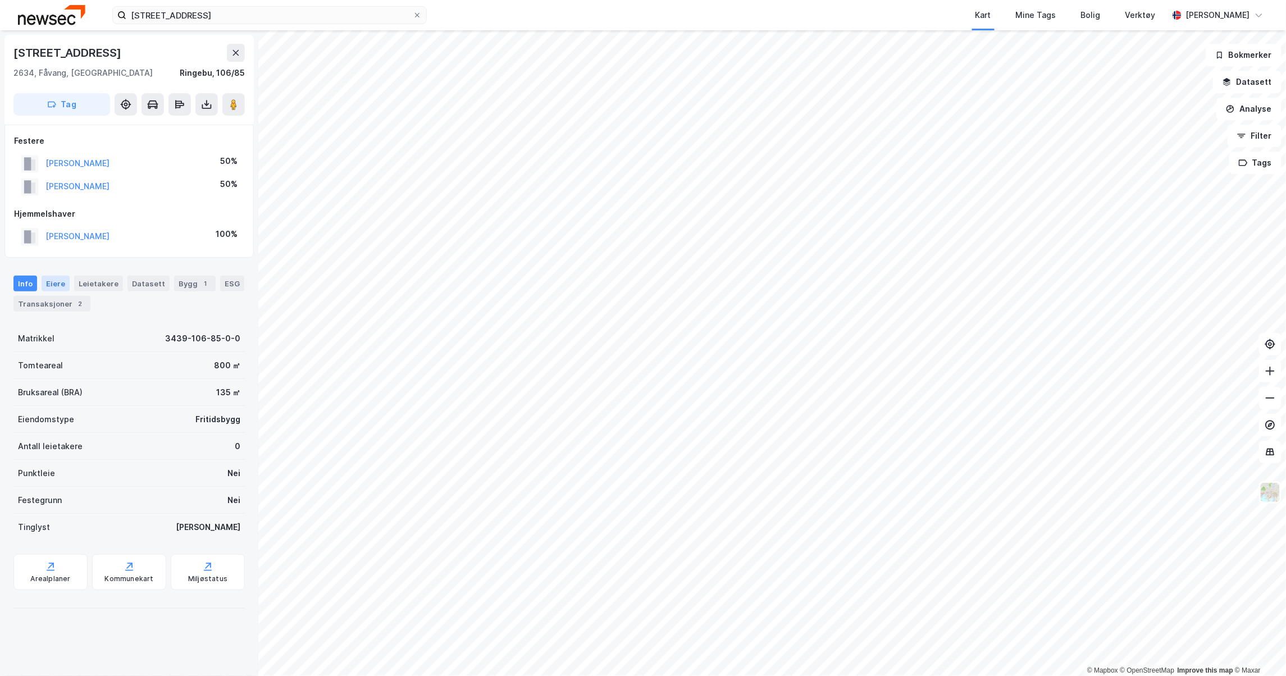
click at [50, 281] on div "Eiere" at bounding box center [56, 284] width 28 height 16
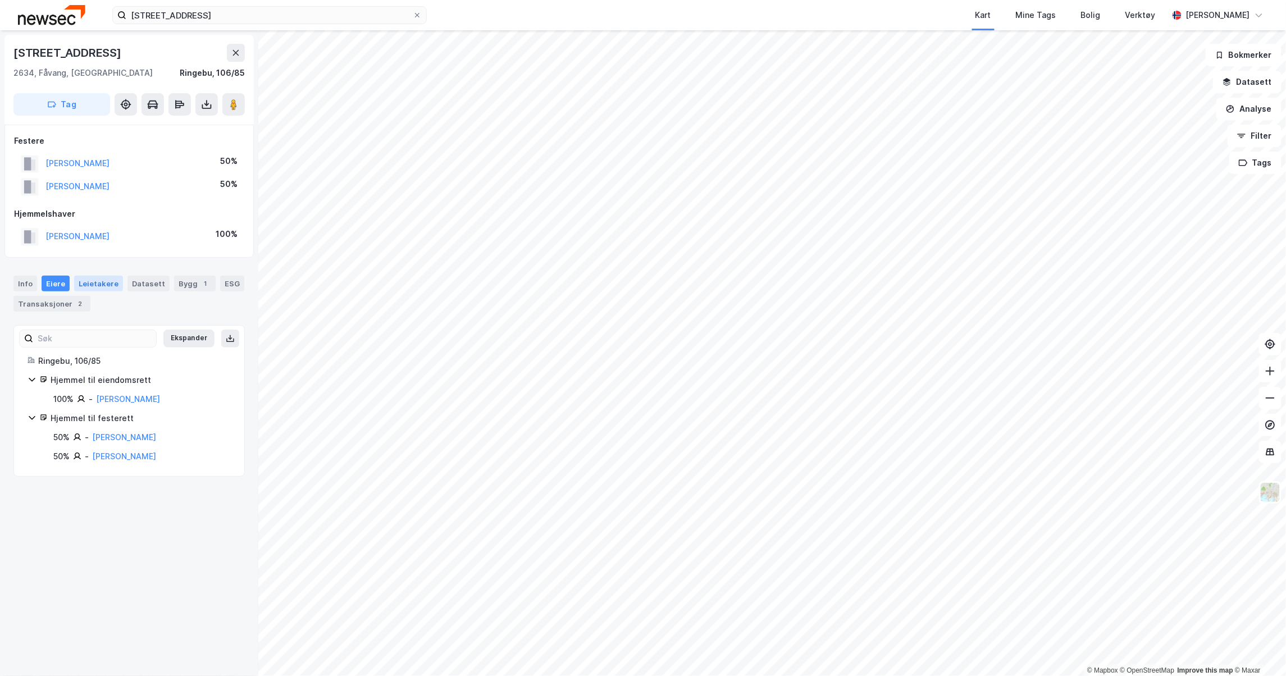
click at [90, 281] on div "Leietakere" at bounding box center [98, 284] width 49 height 16
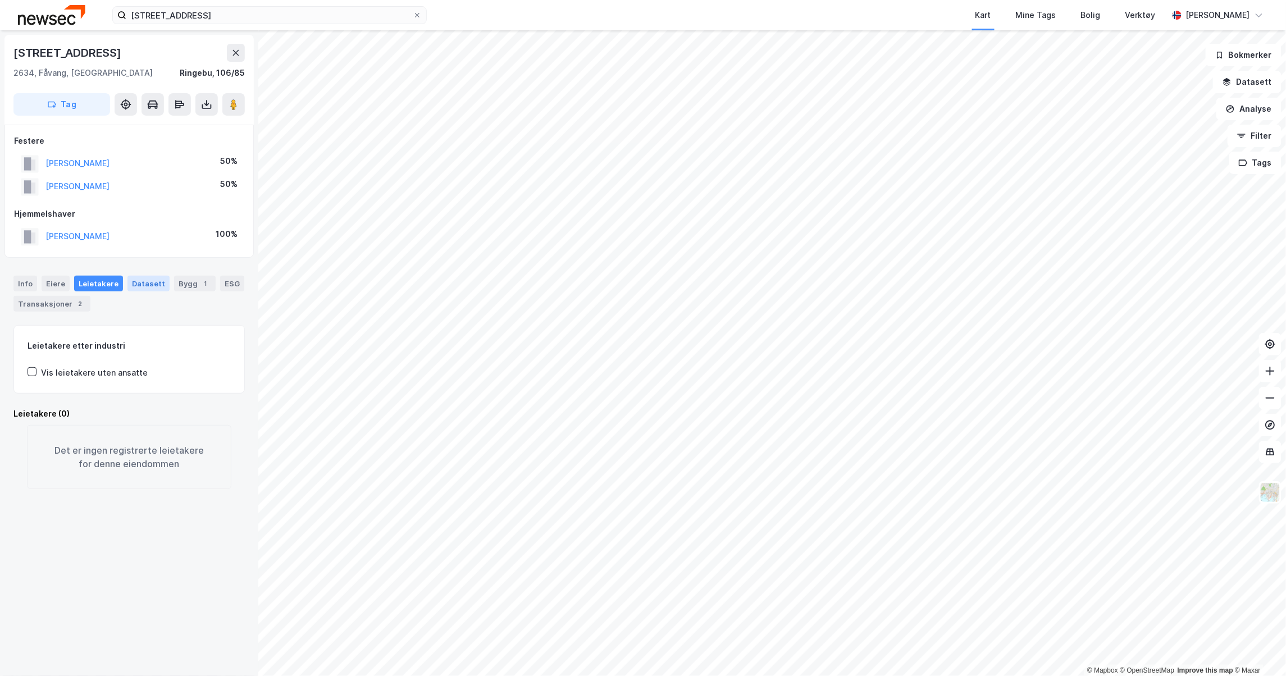
click at [153, 281] on div "Datasett" at bounding box center [149, 284] width 42 height 16
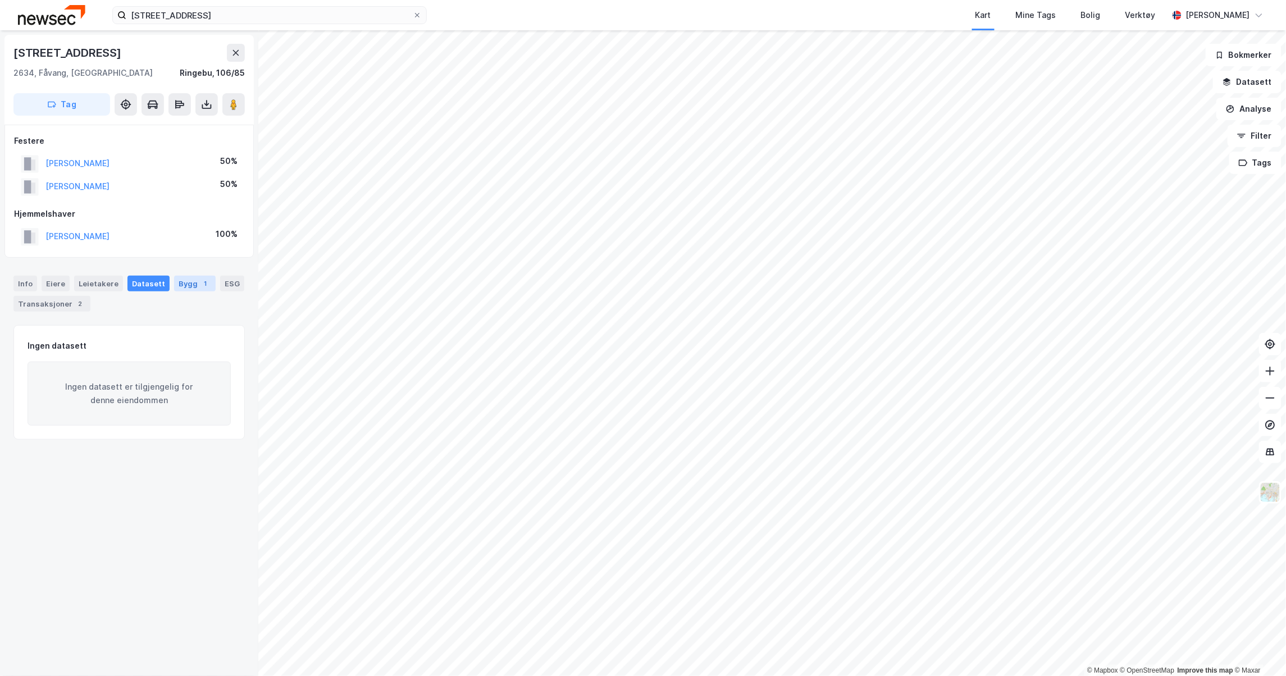
click at [183, 280] on div "Bygg 1" at bounding box center [195, 284] width 42 height 16
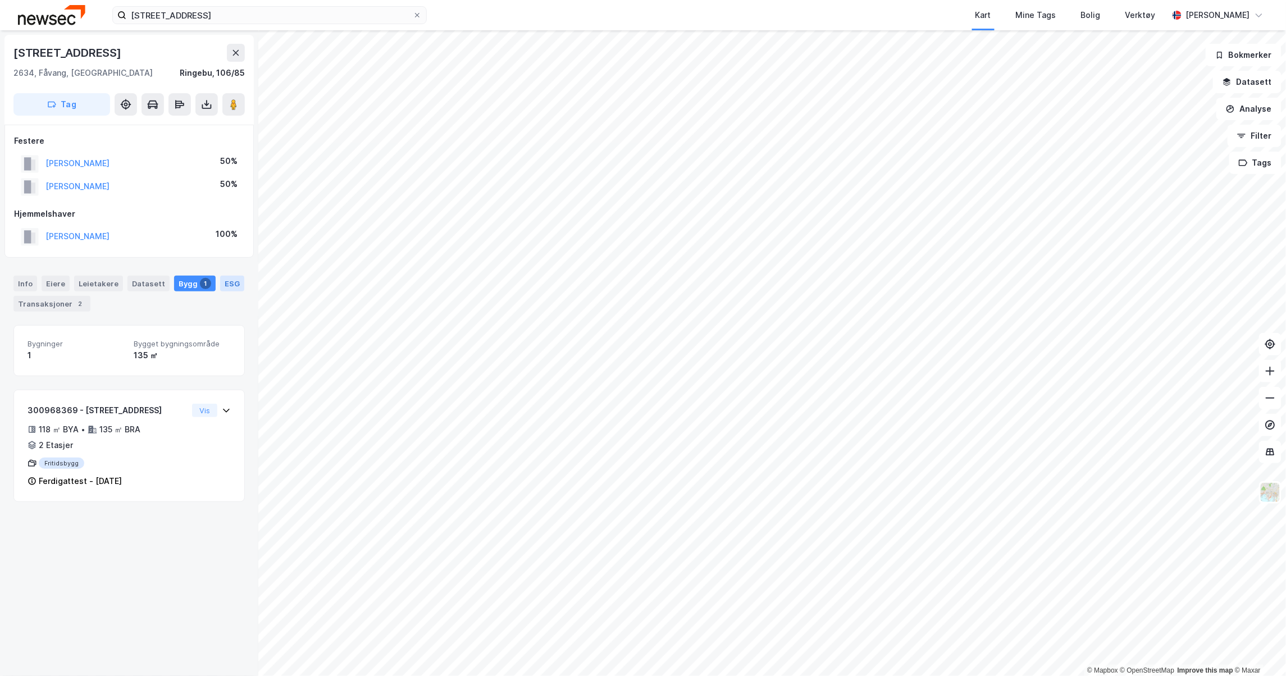
click at [220, 292] on div "ESG" at bounding box center [232, 284] width 24 height 16
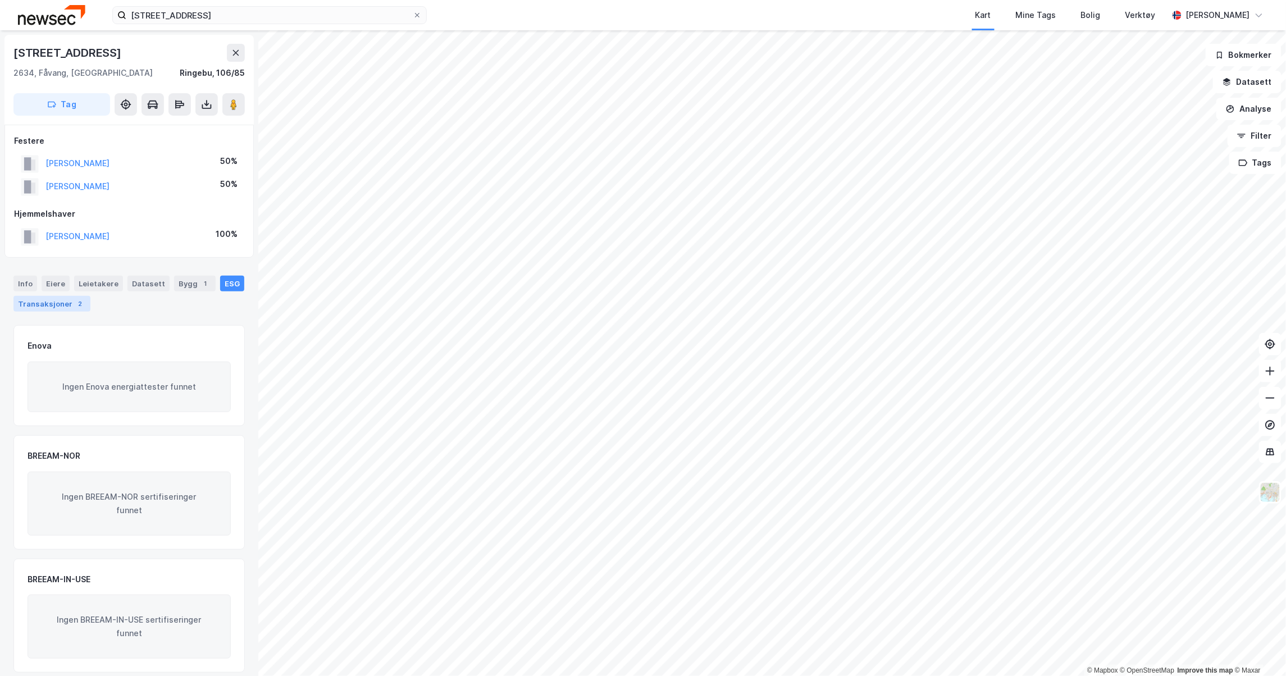
click at [90, 307] on div "Transaksjoner 2" at bounding box center [51, 304] width 77 height 16
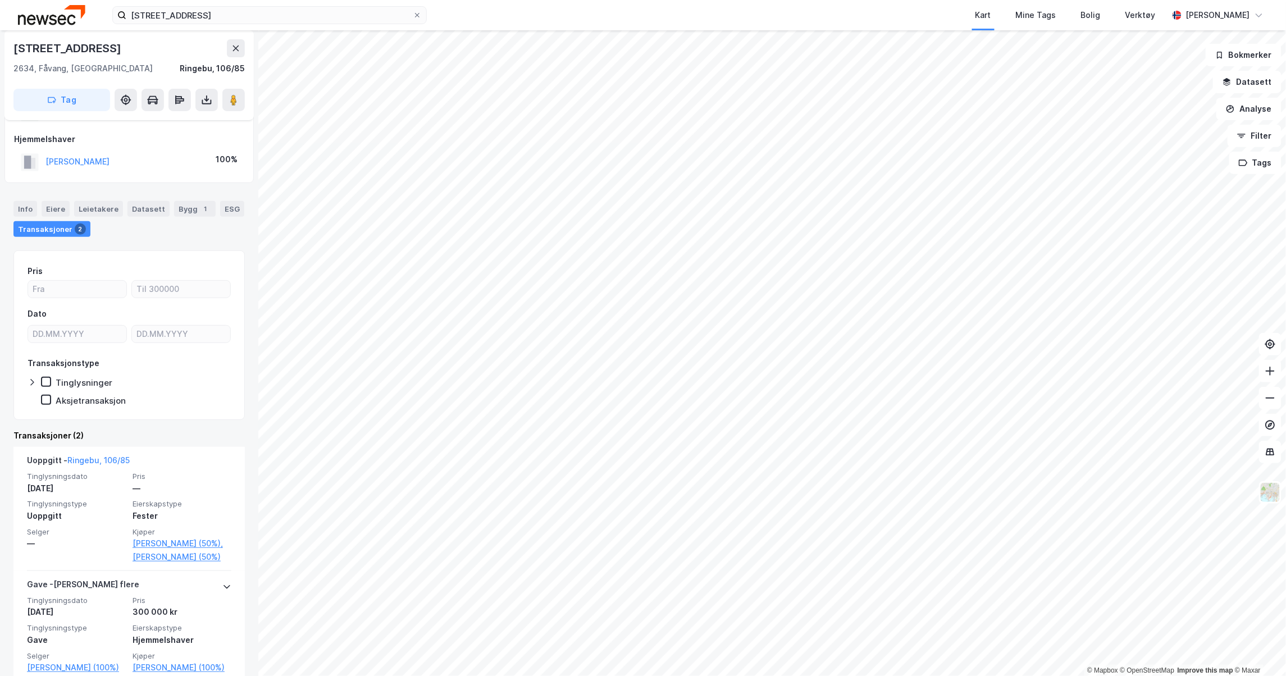
scroll to position [107, 0]
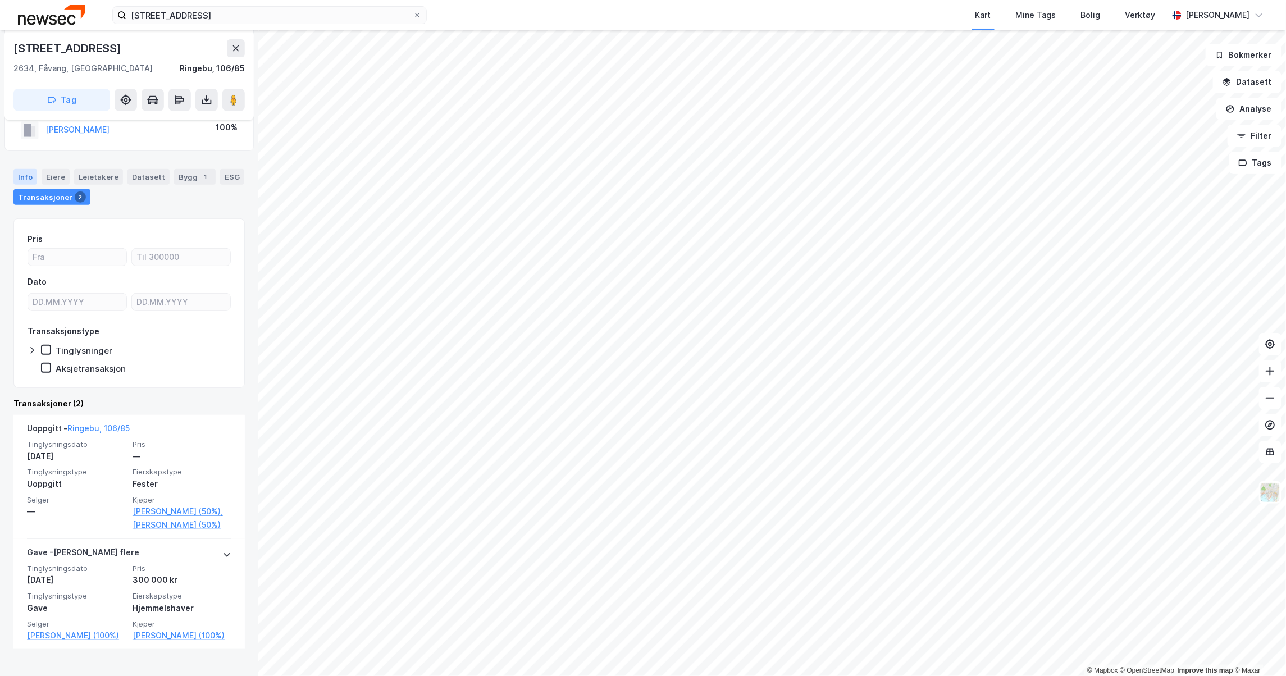
click at [28, 170] on div "Info" at bounding box center [25, 177] width 24 height 16
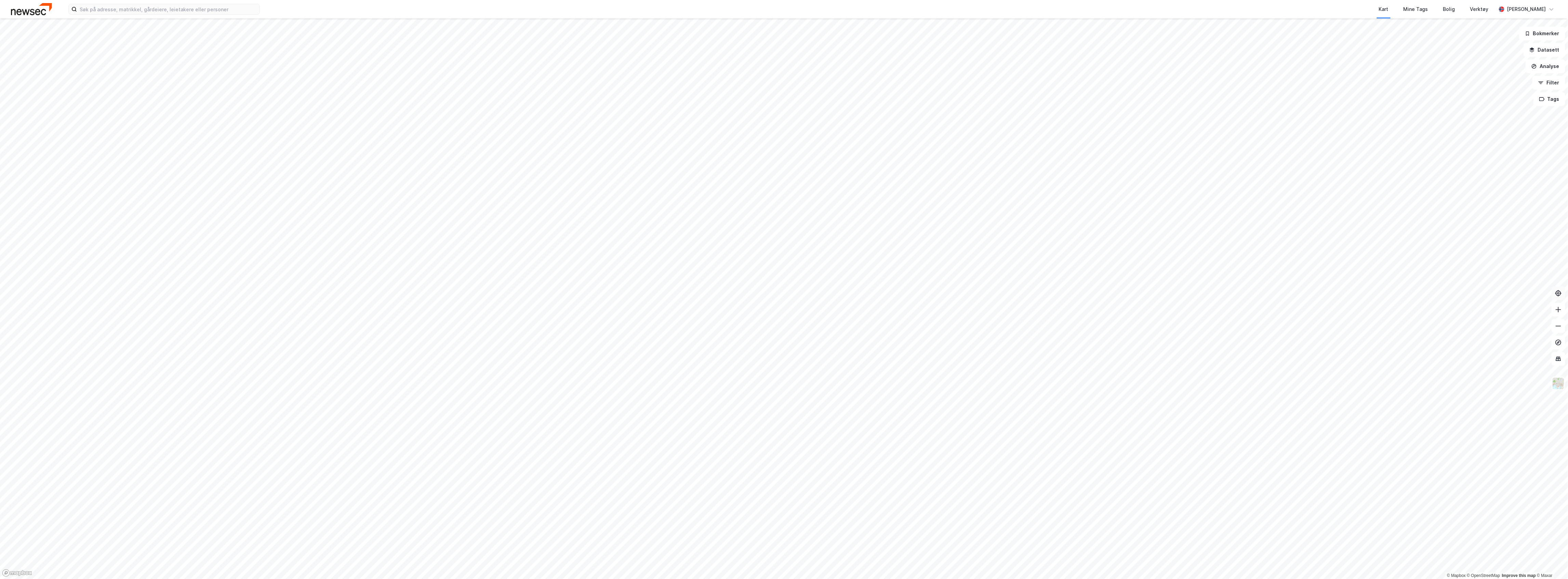
click at [783, 295] on icon at bounding box center [1558, 293] width 5 height 5
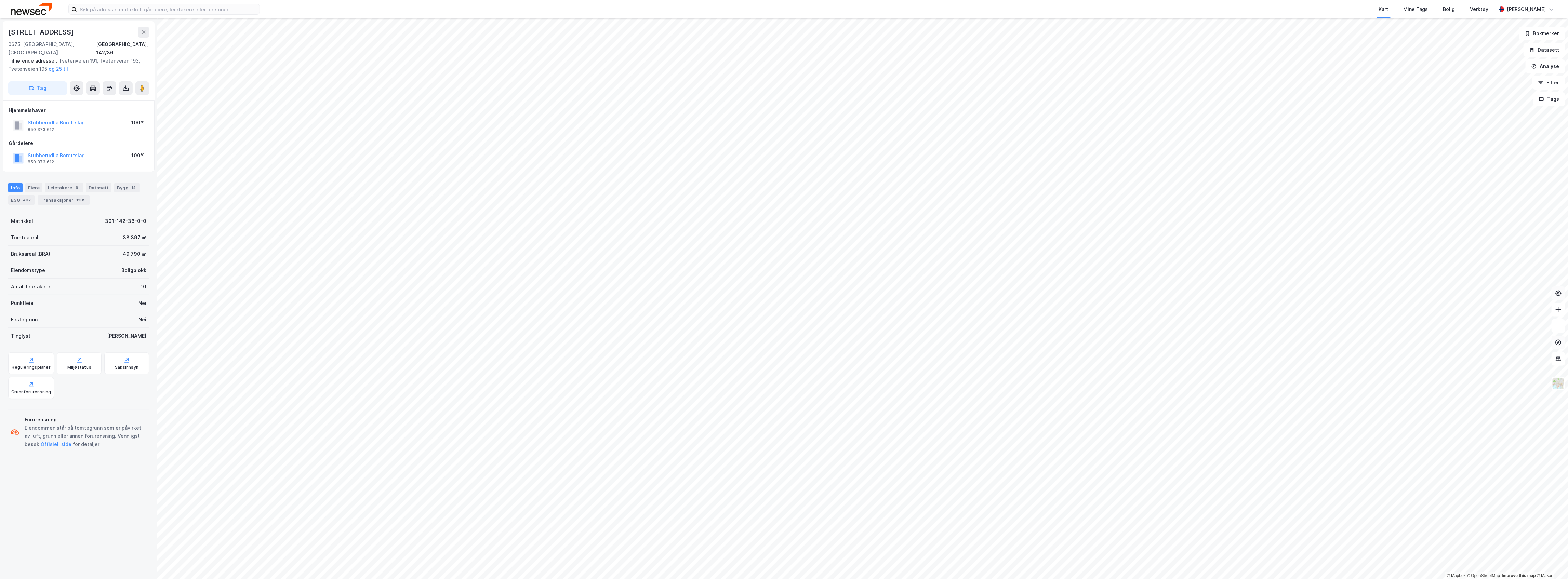
click at [783, 343] on icon at bounding box center [1558, 342] width 2 height 2
click at [783, 12] on div "Verktøy" at bounding box center [1479, 9] width 18 height 8
